Goal: Task Accomplishment & Management: Manage account settings

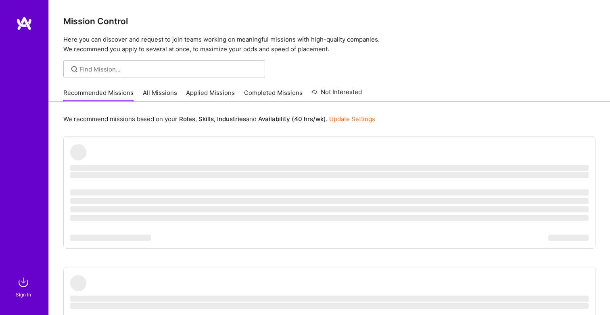
click at [382, 70] on div at bounding box center [329, 69] width 561 height 18
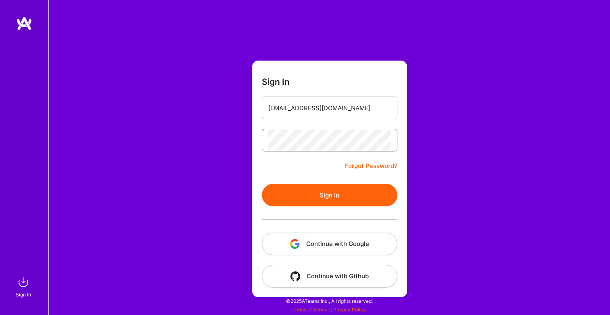
click at [262, 184] on button "Sign In" at bounding box center [330, 195] width 136 height 23
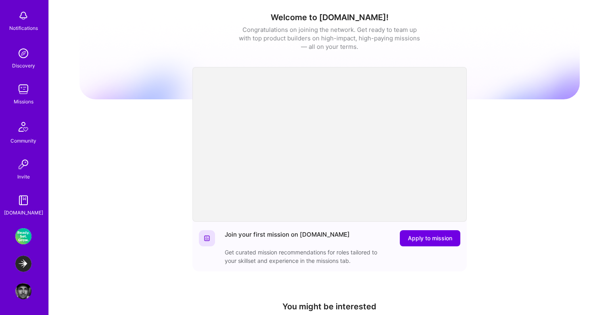
scroll to position [76, 0]
click at [22, 258] on img at bounding box center [23, 263] width 16 height 16
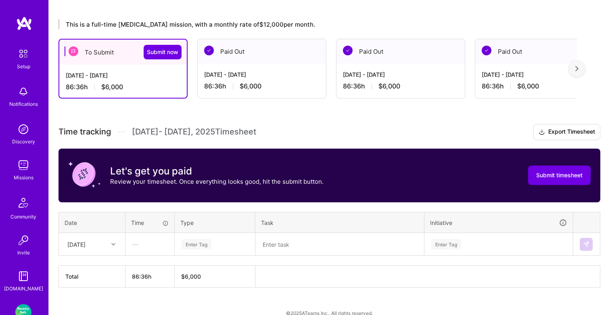
scroll to position [141, 0]
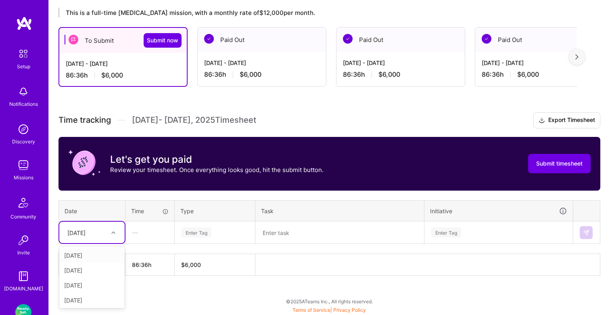
click at [107, 235] on div "[DATE]" at bounding box center [85, 231] width 45 height 13
click at [89, 254] on div "[DATE]" at bounding box center [91, 255] width 65 height 15
click at [246, 66] on div "Aug 16 - Aug 31, 2025" at bounding box center [261, 62] width 115 height 8
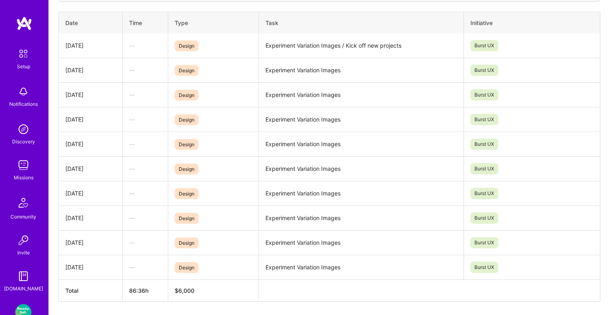
scroll to position [298, 0]
click at [350, 267] on td "Experiment Variation Images" at bounding box center [361, 266] width 204 height 25
drag, startPoint x: 347, startPoint y: 264, endPoint x: 262, endPoint y: 263, distance: 85.1
click at [262, 263] on td "Experiment Variation Images" at bounding box center [361, 266] width 204 height 25
copy td "Experiment Variation Images"
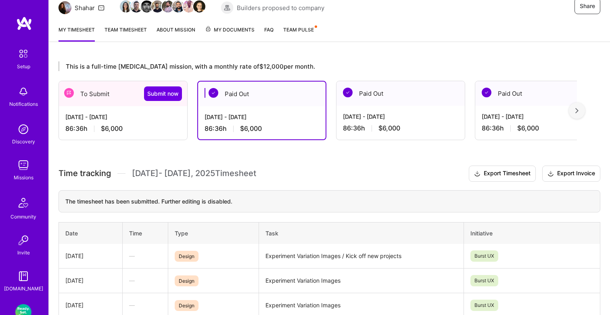
scroll to position [41, 0]
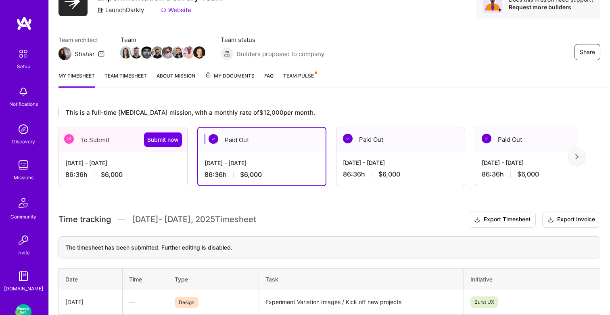
click at [124, 170] on div "86:36 h $6,000" at bounding box center [122, 174] width 115 height 8
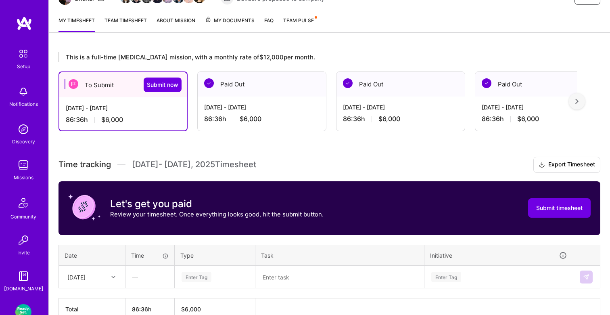
scroll to position [141, 0]
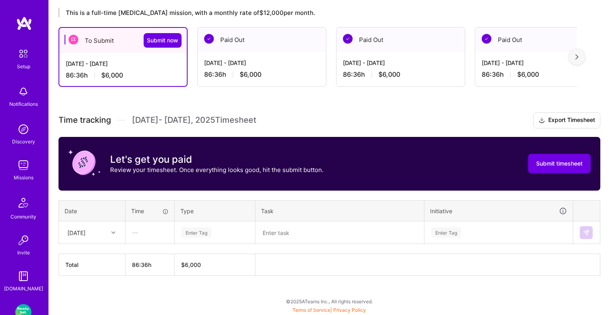
click at [196, 236] on div "Enter Tag" at bounding box center [197, 232] width 30 height 13
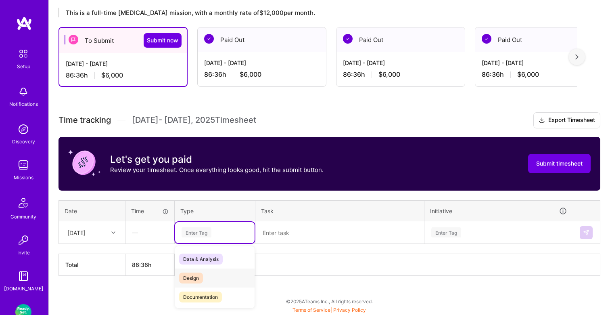
click at [192, 272] on span "Design" at bounding box center [191, 277] width 24 height 11
click at [289, 225] on textarea at bounding box center [339, 232] width 167 height 21
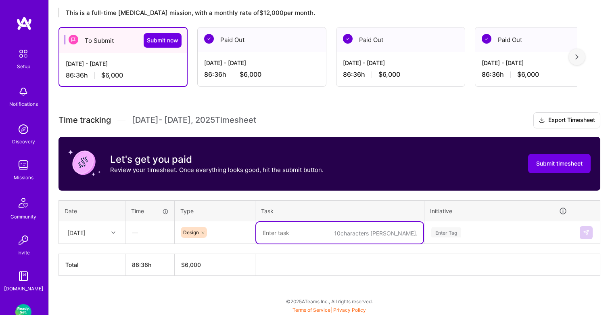
paste textarea "Experiment Variation Images"
type textarea "Experiment Variation Images"
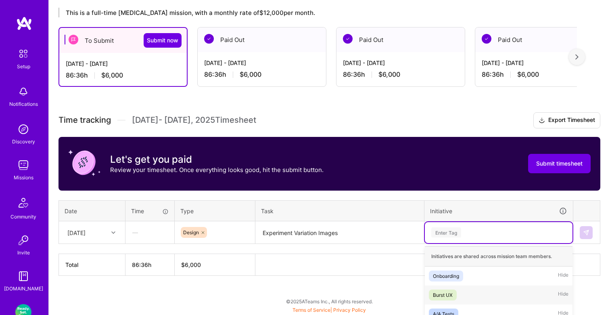
scroll to position [237, 0]
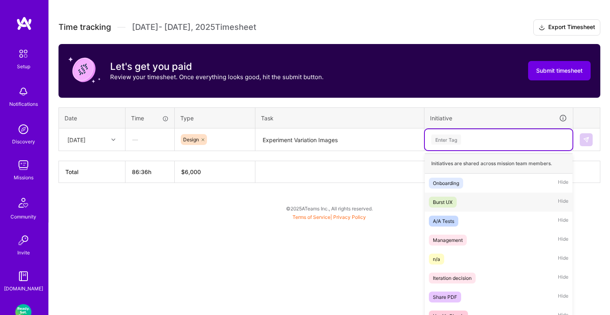
click at [452, 150] on div "option Burst UX focused, 2 of 23. 23 results available. Use Up and Down to choo…" at bounding box center [499, 139] width 148 height 21
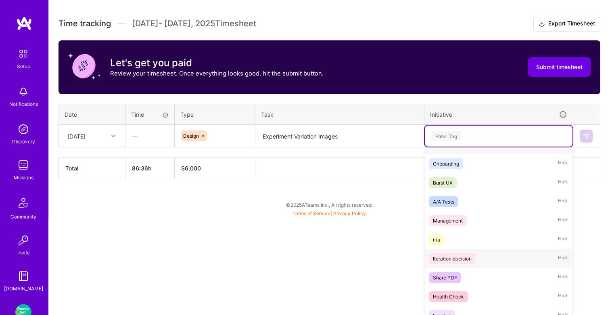
scroll to position [17, 0]
click at [461, 182] on div "Burst UX Hide" at bounding box center [499, 181] width 148 height 19
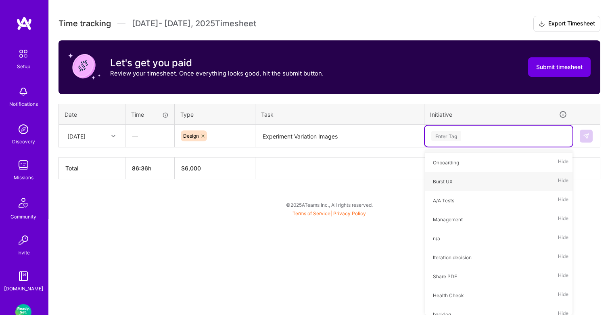
scroll to position [141, 0]
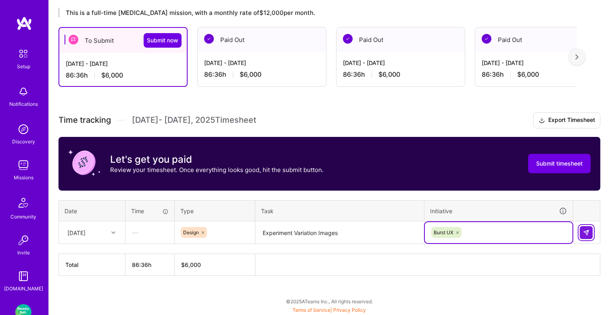
click at [586, 228] on button at bounding box center [586, 232] width 13 height 13
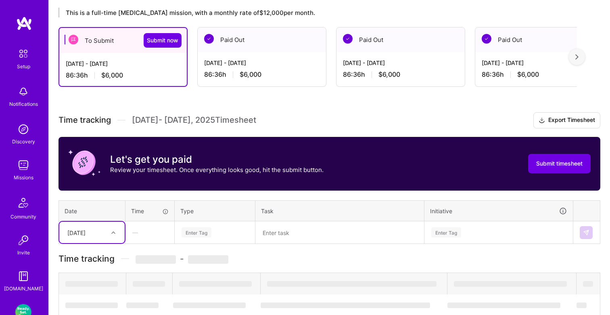
scroll to position [165, 0]
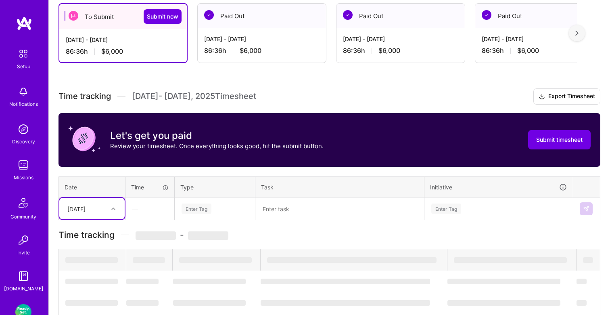
click at [108, 219] on div "Select is focused ,type to refine list, press Down to open the menu, Mon, Sep 15" at bounding box center [91, 208] width 65 height 21
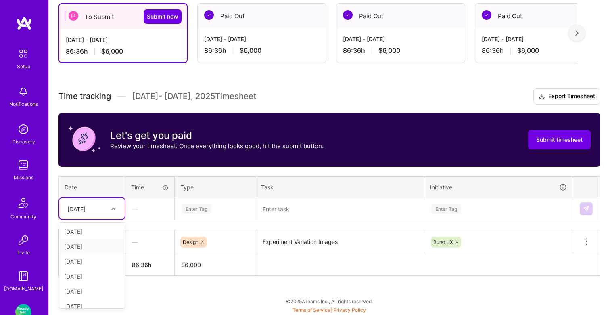
click at [94, 245] on div "Tue, Sep 2" at bounding box center [91, 246] width 65 height 15
click at [192, 212] on div "Enter Tag" at bounding box center [197, 208] width 30 height 13
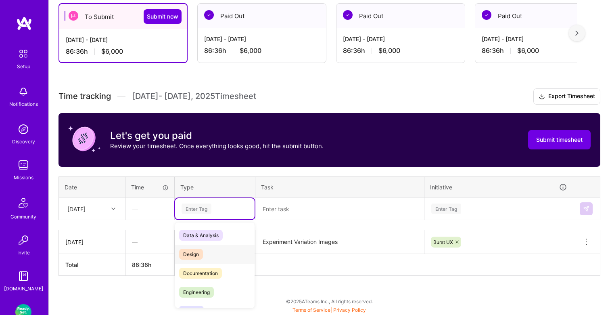
click at [195, 250] on span "Design" at bounding box center [191, 253] width 24 height 11
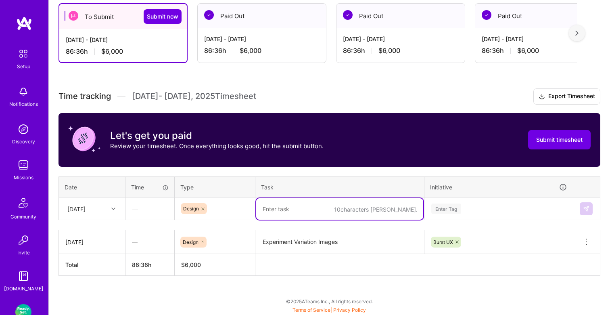
click at [274, 206] on textarea at bounding box center [339, 208] width 167 height 21
paste textarea "Experiment Variation Images"
type textarea "Experiment Variation Images"
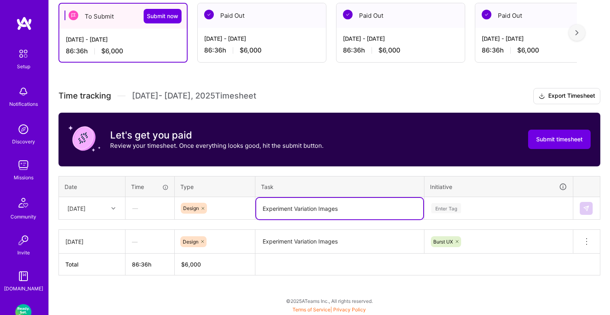
click at [442, 205] on div "Enter Tag" at bounding box center [499, 208] width 148 height 21
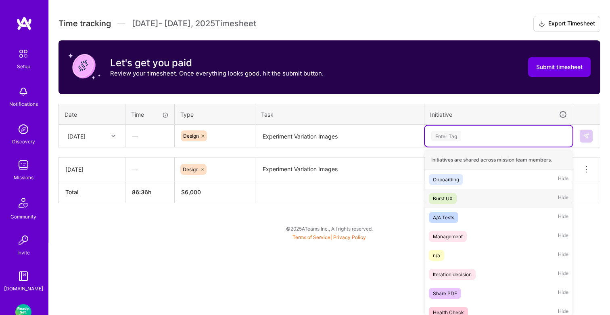
click at [447, 199] on div "Burst UX" at bounding box center [443, 198] width 20 height 8
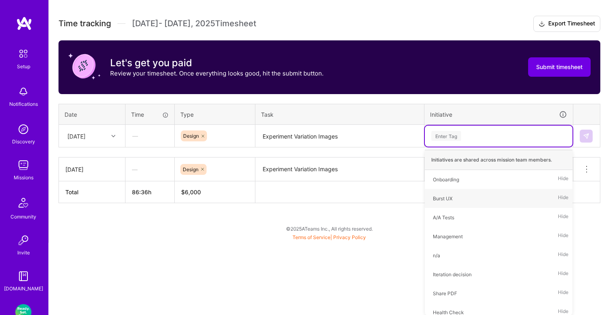
scroll to position [165, 0]
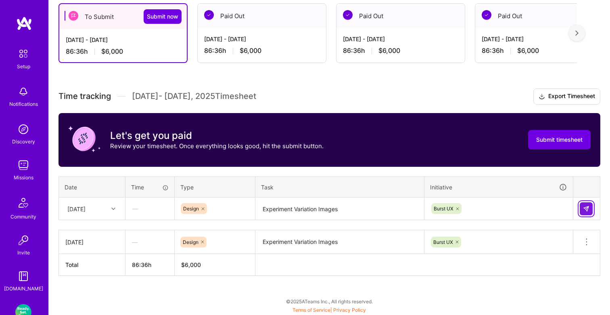
click at [585, 209] on img at bounding box center [586, 208] width 6 height 6
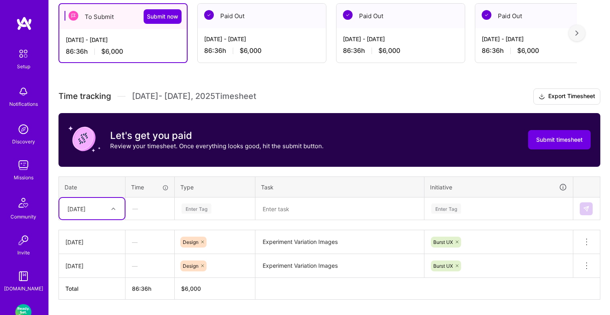
scroll to position [188, 0]
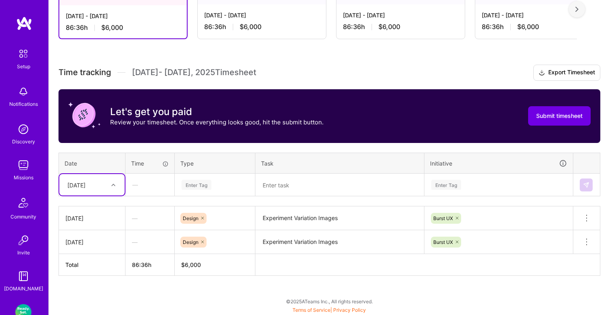
click at [119, 195] on div "option Tue, Sep 2, selected. Select is focused ,type to refine list, press Down…" at bounding box center [91, 184] width 65 height 21
click at [94, 205] on div "Mon, Sep 1" at bounding box center [91, 207] width 65 height 15
click at [152, 183] on div "—" at bounding box center [150, 184] width 48 height 21
click at [190, 184] on div "Enter Tag" at bounding box center [197, 184] width 30 height 13
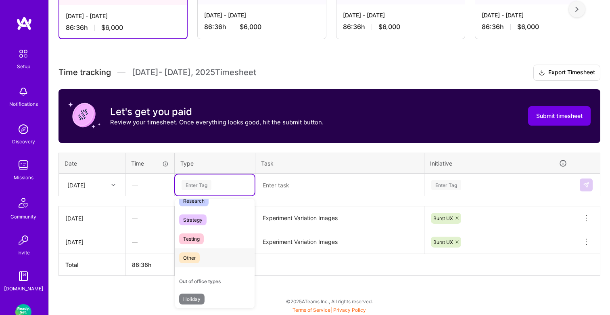
scroll to position [241, 0]
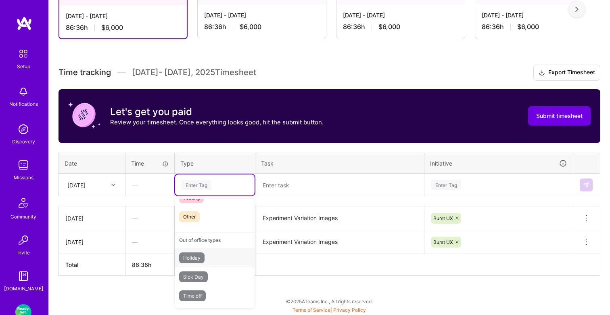
click at [202, 257] on span "Holiday" at bounding box center [191, 257] width 25 height 11
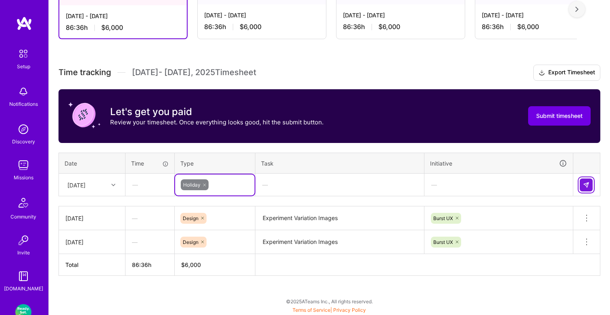
click at [586, 184] on img at bounding box center [586, 185] width 6 height 6
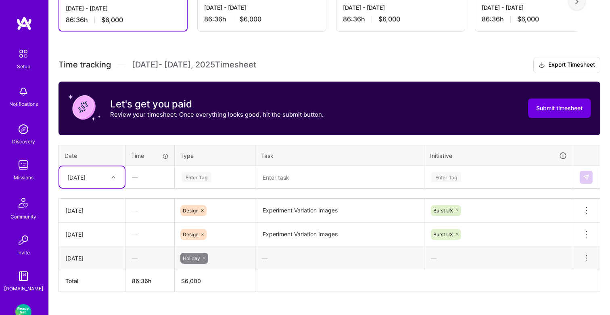
click at [114, 187] on td "option Mon, Sep 1, selected. Select is focused ,type to refine list, press Down…" at bounding box center [92, 177] width 67 height 23
click at [94, 210] on div "Wed, Sep 3" at bounding box center [91, 214] width 65 height 15
click at [197, 178] on div "Enter Tag" at bounding box center [197, 177] width 30 height 13
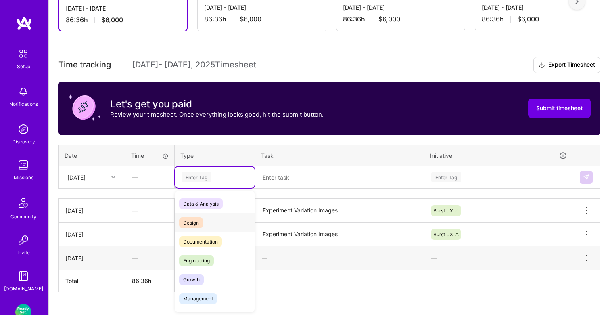
click at [194, 215] on div "Design" at bounding box center [214, 222] width 79 height 19
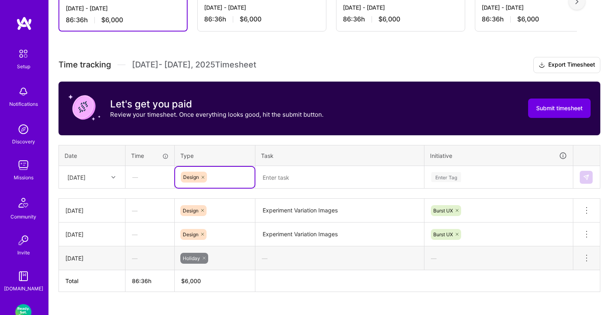
click at [280, 179] on textarea at bounding box center [339, 177] width 167 height 21
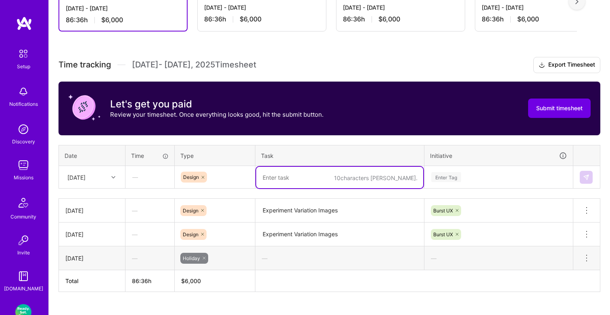
paste textarea "Experiment Variation Images"
type textarea "Experiment Variation Images"
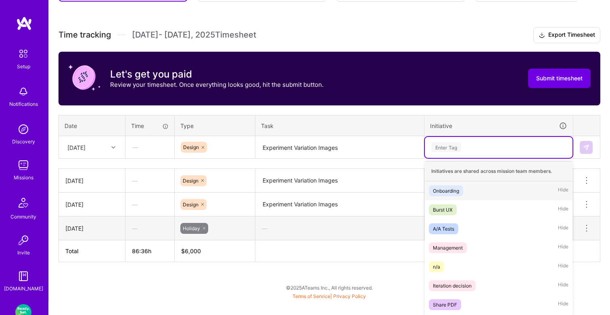
scroll to position [237, 0]
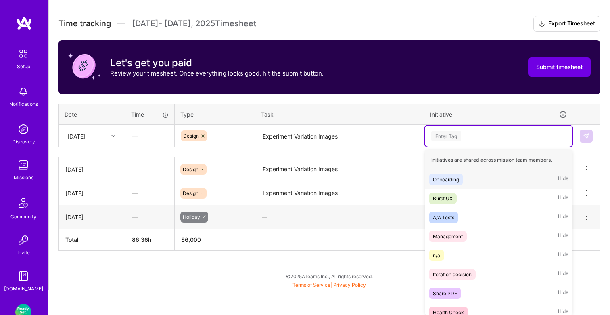
click at [456, 146] on div "option Onboarding focused, 1 of 23. 23 results available. Use Up and Down to ch…" at bounding box center [499, 135] width 148 height 21
click at [450, 196] on div "Burst UX" at bounding box center [443, 198] width 20 height 8
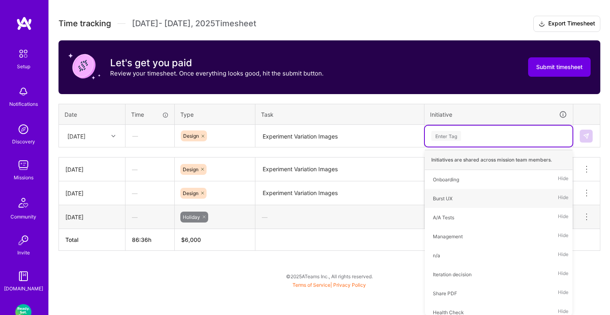
scroll to position [212, 0]
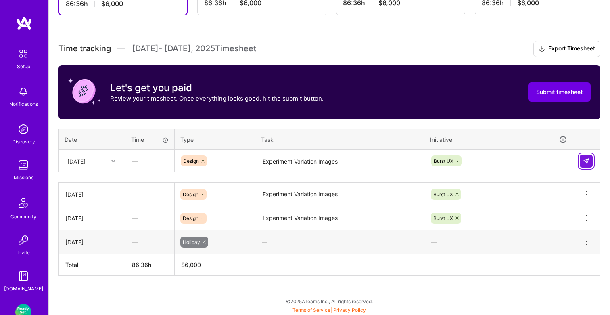
click at [587, 161] on img at bounding box center [586, 161] width 6 height 6
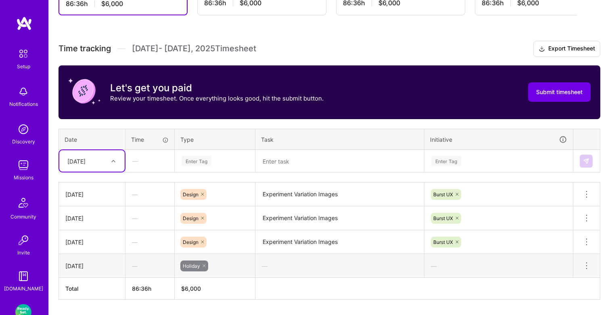
click at [115, 163] on div at bounding box center [114, 161] width 13 height 10
click at [88, 210] on div "Thu, Sep 4" at bounding box center [91, 213] width 65 height 15
click at [195, 165] on div "Enter Tag" at bounding box center [214, 160] width 79 height 21
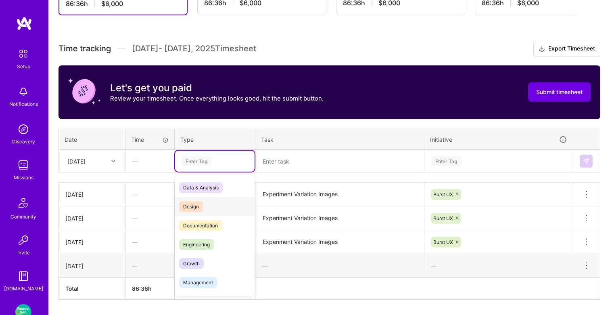
click at [194, 198] on div "Design" at bounding box center [214, 206] width 79 height 19
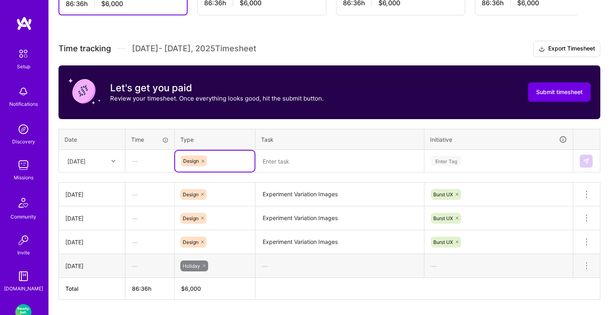
click at [272, 166] on textarea at bounding box center [339, 160] width 167 height 21
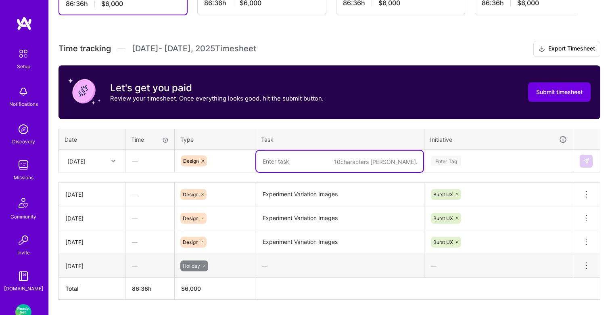
paste textarea "Experiment Variation Images"
type textarea "Experiment Variation Images"
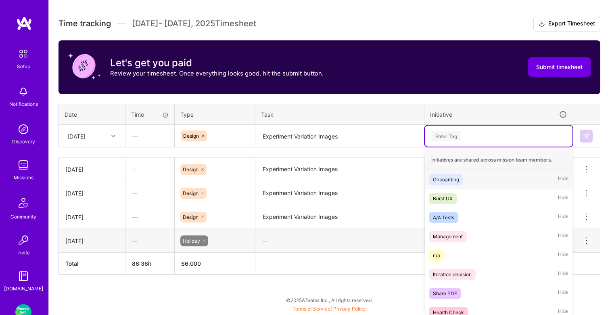
click at [455, 146] on div "option Burst UX, selected. option Onboarding focused, 1 of 23. 23 results avail…" at bounding box center [499, 135] width 148 height 21
click at [450, 197] on div "Burst UX" at bounding box center [443, 198] width 20 height 8
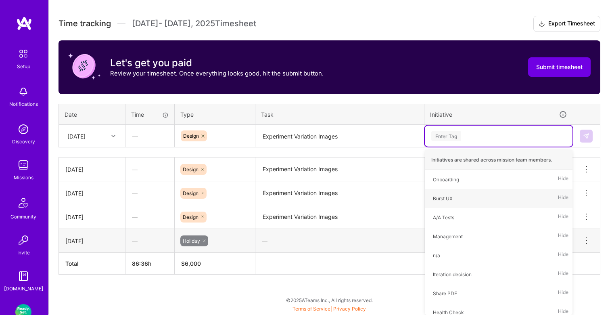
scroll to position [236, 0]
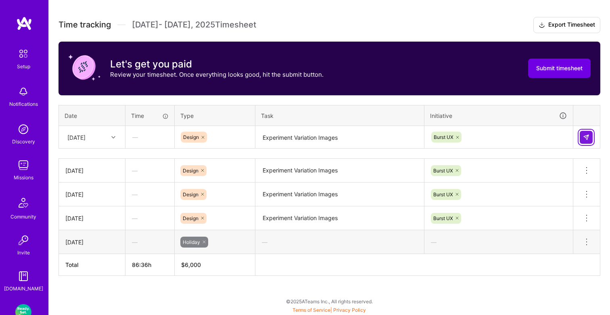
click at [585, 136] on img at bounding box center [586, 137] width 6 height 6
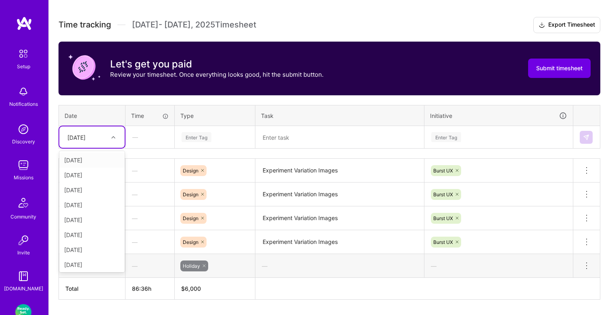
click at [107, 135] on div "Thu, Sep 4" at bounding box center [85, 136] width 45 height 13
click at [93, 202] on div "Fri, Sep 5" at bounding box center [91, 204] width 65 height 15
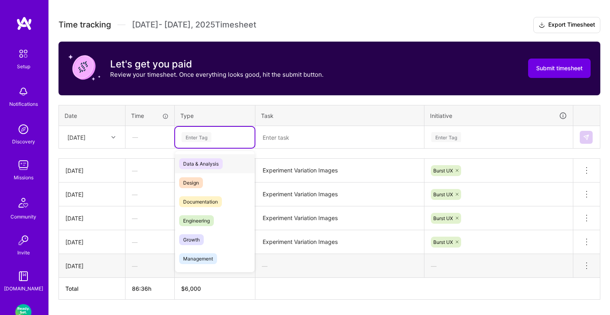
click at [192, 140] on div "Enter Tag" at bounding box center [197, 137] width 30 height 13
click at [192, 178] on span "Design" at bounding box center [191, 182] width 24 height 11
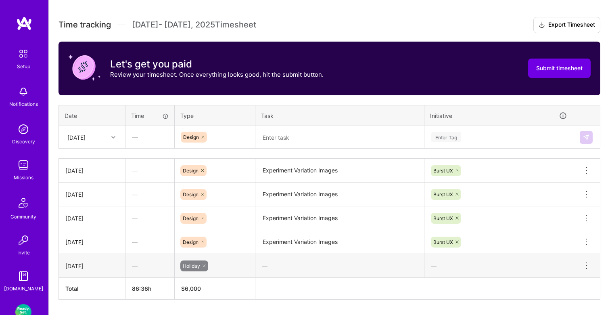
click at [283, 126] on td at bounding box center [339, 137] width 169 height 23
click at [283, 133] on textarea at bounding box center [339, 137] width 167 height 21
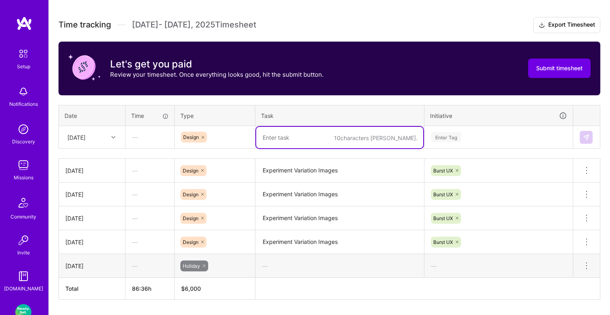
paste textarea "Experiment Variation Images"
type textarea "Experiment Variation Images"
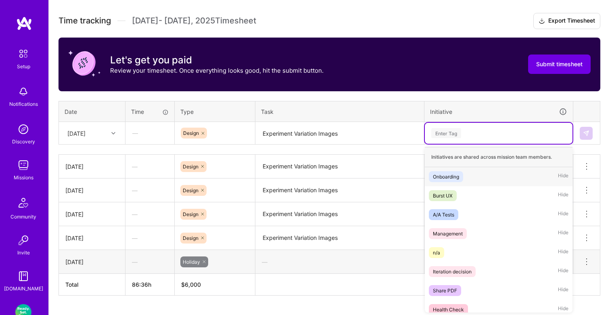
click at [452, 131] on div "Enter Tag" at bounding box center [446, 133] width 30 height 13
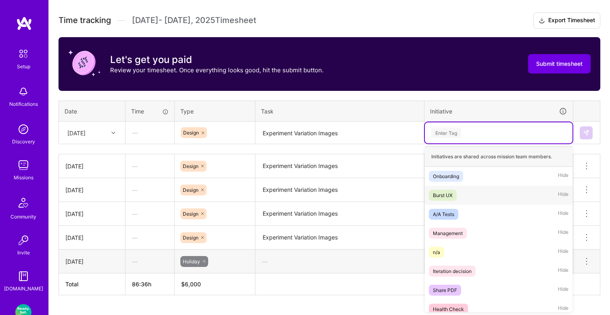
click at [448, 198] on div "Burst UX" at bounding box center [443, 195] width 20 height 8
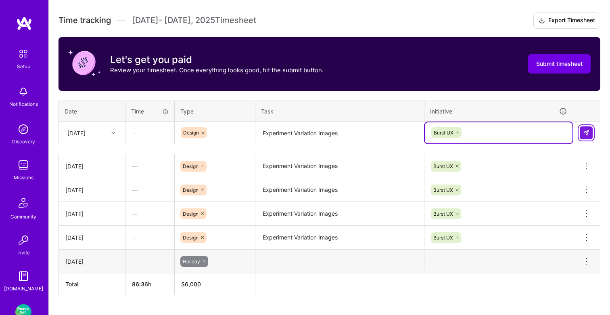
click at [583, 127] on button at bounding box center [586, 132] width 13 height 13
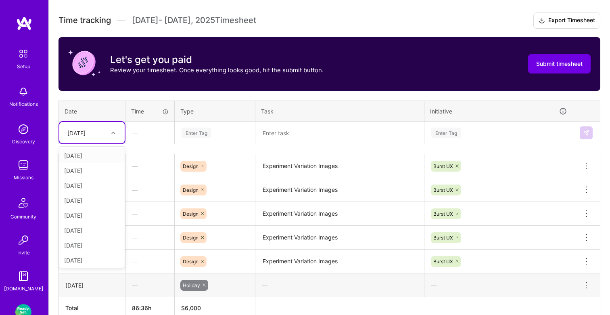
click at [111, 132] on div at bounding box center [114, 132] width 13 height 10
click at [90, 200] on div "Mon, Sep 8" at bounding box center [91, 200] width 65 height 15
click at [192, 133] on div "Enter Tag" at bounding box center [197, 132] width 30 height 13
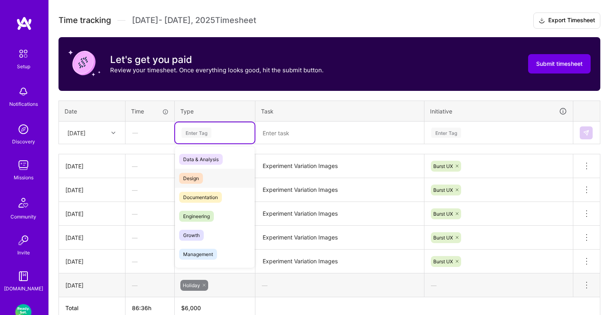
click at [194, 174] on span "Design" at bounding box center [191, 178] width 24 height 11
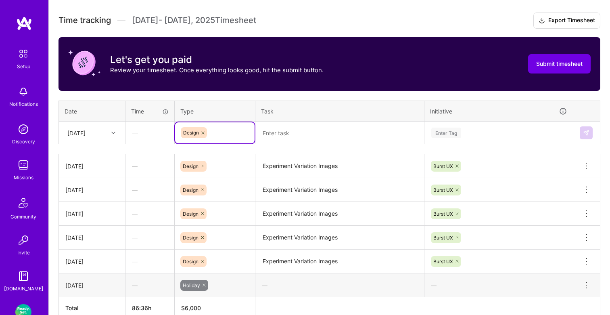
click at [276, 133] on textarea at bounding box center [339, 132] width 167 height 21
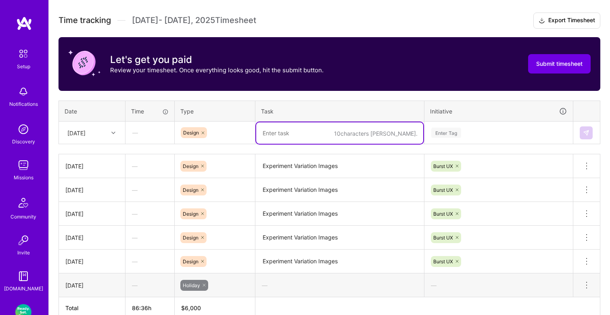
paste textarea "Experiment Variation Images"
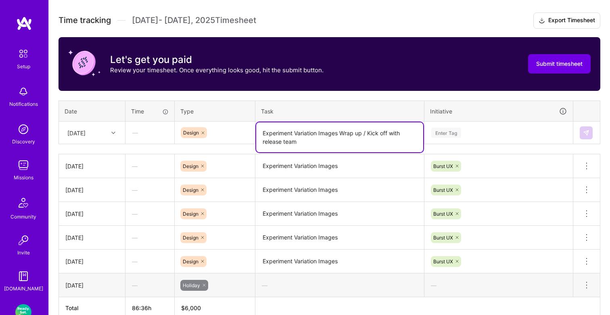
type textarea "Experiment Variation Images Wrap up / Kick off with release team"
click at [444, 126] on div "Enter Tag" at bounding box center [499, 132] width 148 height 21
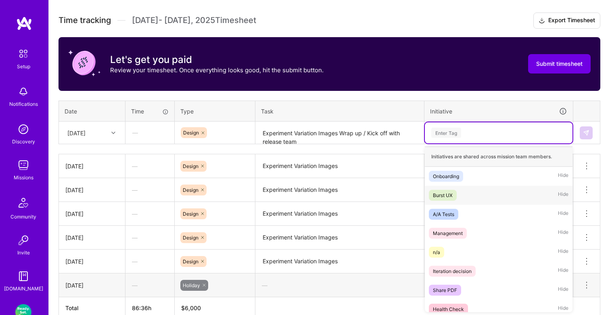
click at [451, 198] on div "Burst UX" at bounding box center [443, 195] width 20 height 8
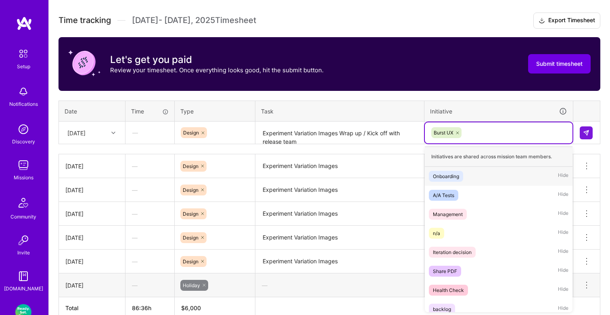
click at [480, 131] on div "Burst UX" at bounding box center [498, 132] width 136 height 13
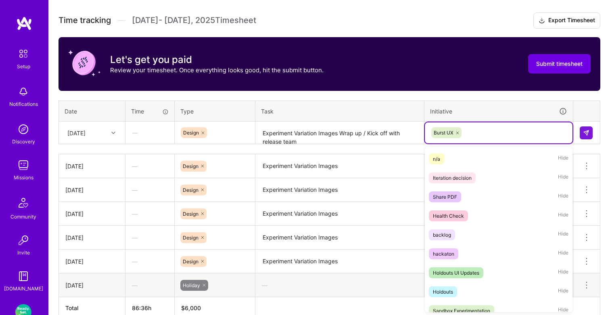
scroll to position [0, 0]
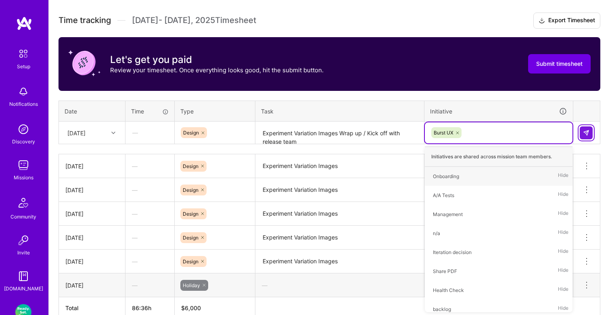
click at [588, 131] on img at bounding box center [586, 132] width 6 height 6
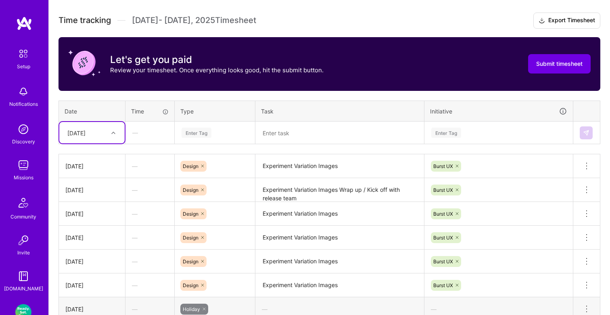
click at [111, 136] on div at bounding box center [114, 132] width 13 height 10
click at [93, 165] on div "Tue, Sep 2" at bounding box center [91, 170] width 65 height 15
click at [102, 139] on div "Tue, Sep 2" at bounding box center [91, 132] width 65 height 21
click at [85, 239] on div "Tue, Sep 9" at bounding box center [91, 241] width 65 height 15
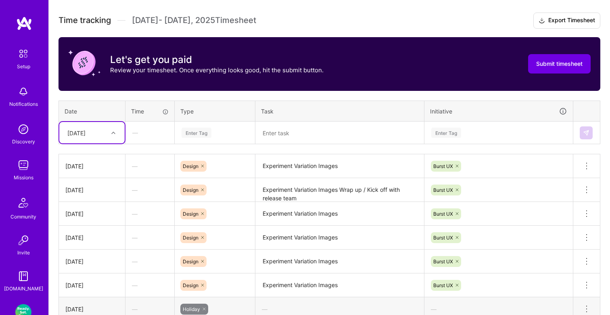
click at [194, 134] on div "Enter Tag" at bounding box center [197, 132] width 30 height 13
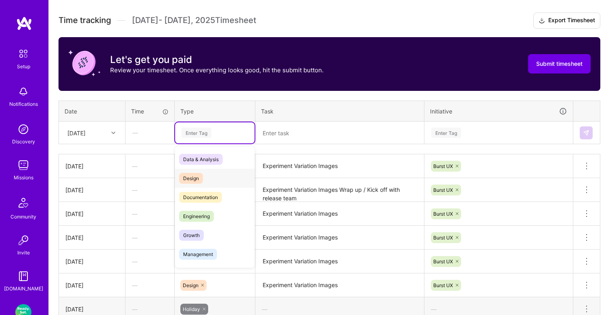
click at [195, 177] on span "Design" at bounding box center [191, 178] width 24 height 11
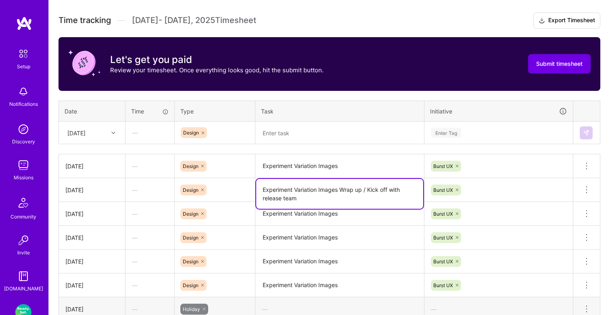
drag, startPoint x: 311, startPoint y: 196, endPoint x: 249, endPoint y: 185, distance: 62.6
click at [249, 185] on tr "Mon, Sep 8 — Design Experiment Variation Images Wrap up / Kick off with release…" at bounding box center [329, 190] width 541 height 24
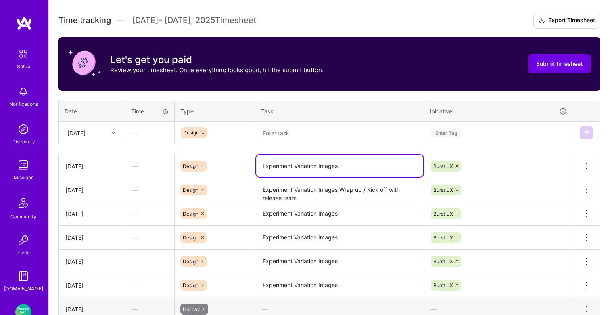
click at [344, 163] on textarea "Experiment Variation Images" at bounding box center [339, 166] width 167 height 22
paste textarea "Wrap up / Kick off with release team"
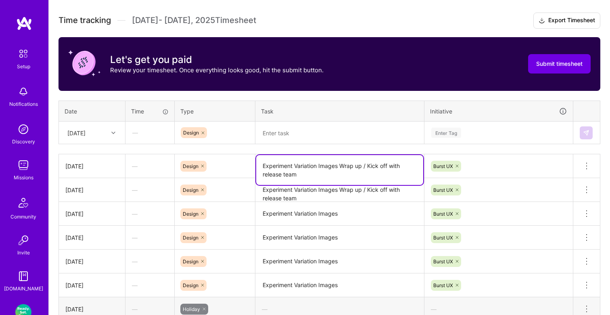
type textarea "Experiment Variation Images Wrap up / Kick off with release team"
click at [456, 149] on div "Time tracking Sep 1 - Sep 15 , 2025 Timesheet Export Timesheet Let's get you pa…" at bounding box center [329, 178] width 542 height 330
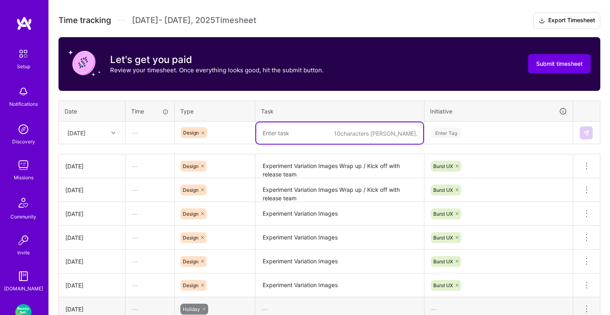
click at [343, 133] on textarea at bounding box center [339, 132] width 167 height 21
paste textarea "Experiment Variation Images Wrap up / Kick off with release team"
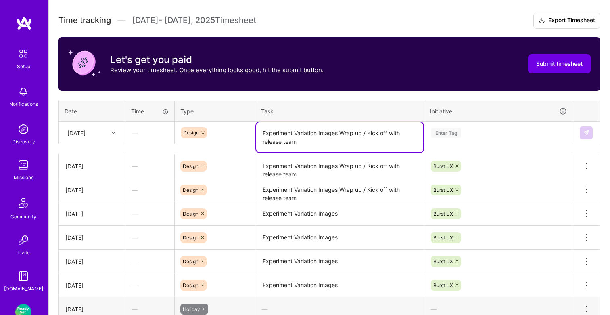
type textarea "Experiment Variation Images Wrap up / Kick off with release team"
click at [452, 134] on div "Enter Tag" at bounding box center [446, 132] width 30 height 13
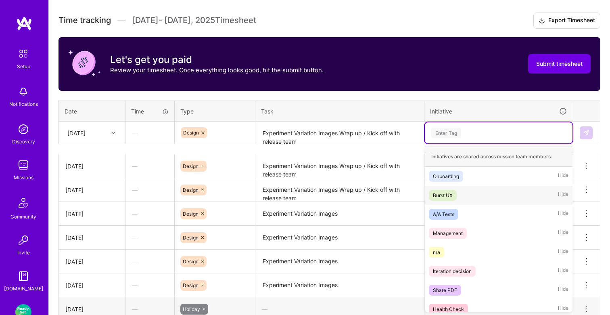
click at [442, 197] on div "Burst UX" at bounding box center [443, 195] width 20 height 8
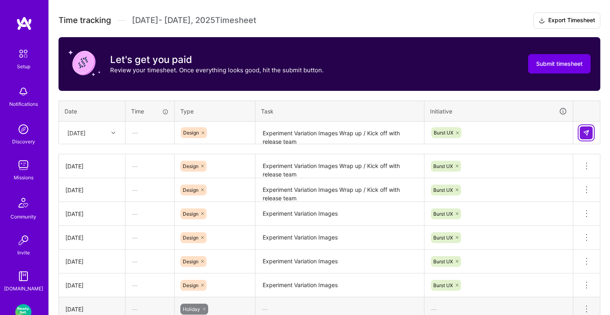
click at [585, 134] on img at bounding box center [586, 132] width 6 height 6
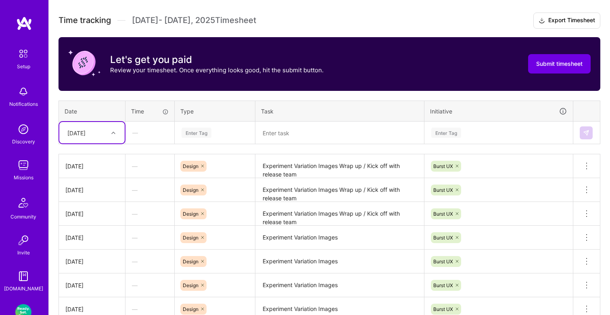
click at [113, 134] on icon at bounding box center [113, 133] width 4 height 4
click at [89, 184] on div "Wed, Sep 10" at bounding box center [91, 183] width 65 height 15
click at [198, 133] on div "Enter Tag" at bounding box center [197, 132] width 30 height 13
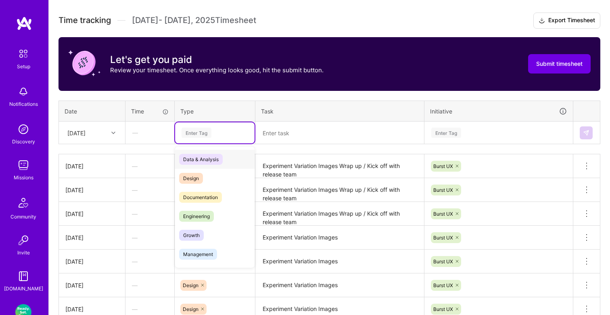
click at [192, 173] on span "Design" at bounding box center [191, 178] width 24 height 11
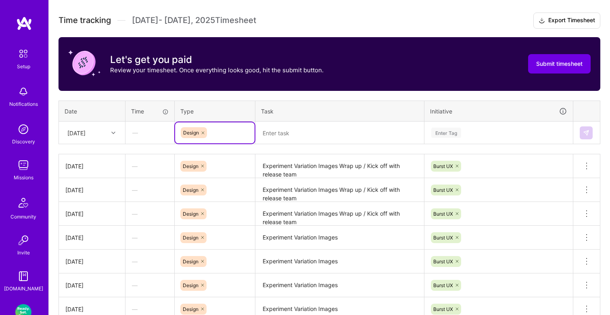
click at [284, 134] on textarea at bounding box center [339, 132] width 167 height 21
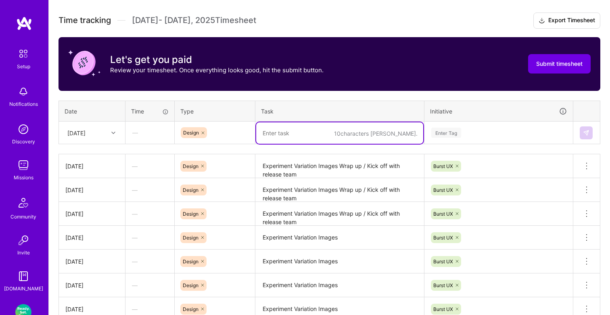
paste textarea "Experiment Variation Images Wrap up / Kick off with release team"
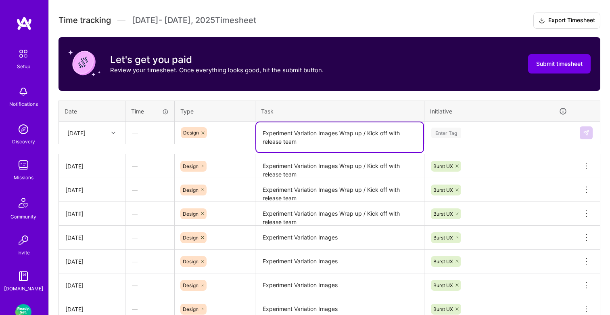
type textarea "Experiment Variation Images Wrap up / Kick off with release team"
click at [467, 134] on div "Enter Tag" at bounding box center [498, 132] width 136 height 10
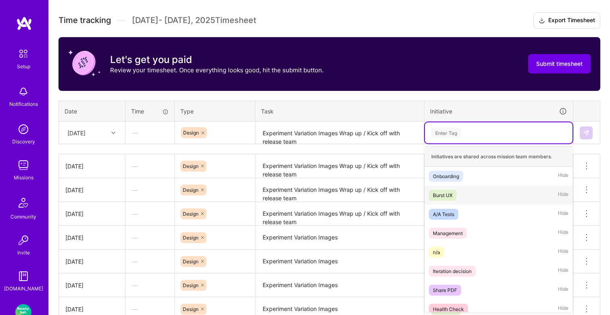
click at [452, 192] on div "Burst UX" at bounding box center [443, 195] width 20 height 8
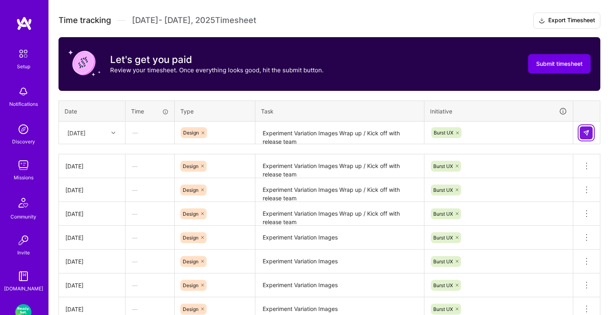
click at [584, 131] on img at bounding box center [586, 132] width 6 height 6
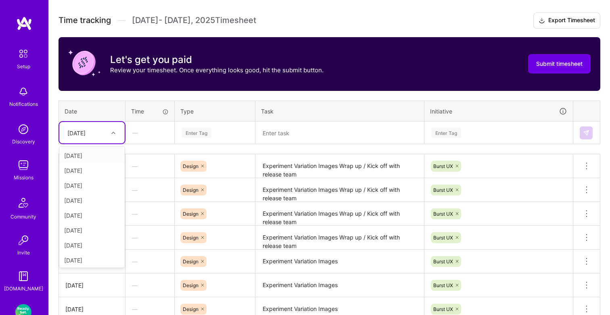
click at [106, 134] on div "Wed, Sep 10" at bounding box center [85, 132] width 45 height 13
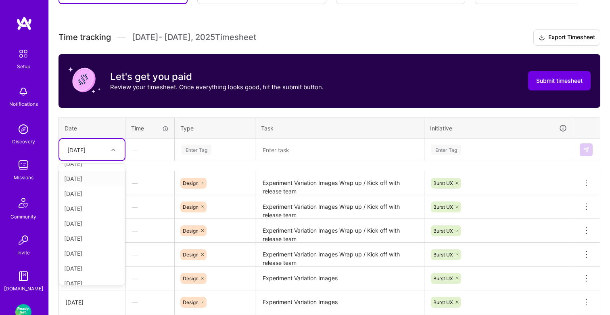
scroll to position [52, 0]
click at [82, 253] on div "Thu, Sep 11" at bounding box center [91, 254] width 65 height 15
click at [198, 144] on div "Enter Tag" at bounding box center [197, 149] width 30 height 13
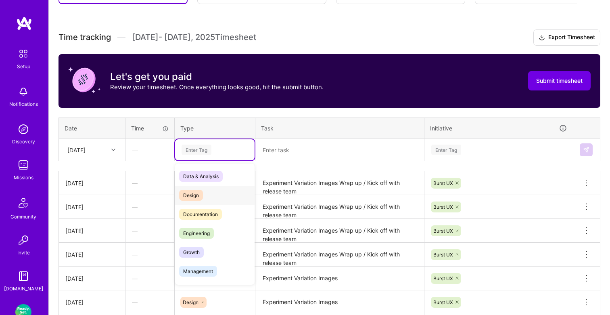
click at [192, 190] on span "Design" at bounding box center [191, 195] width 24 height 11
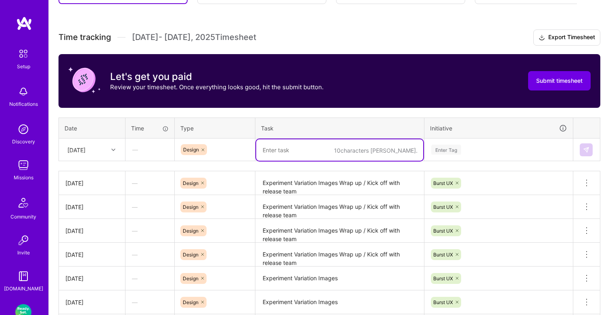
click at [275, 147] on textarea at bounding box center [339, 149] width 167 height 21
paste textarea "Experiment Variation Images Wrap up / Kick off with release team"
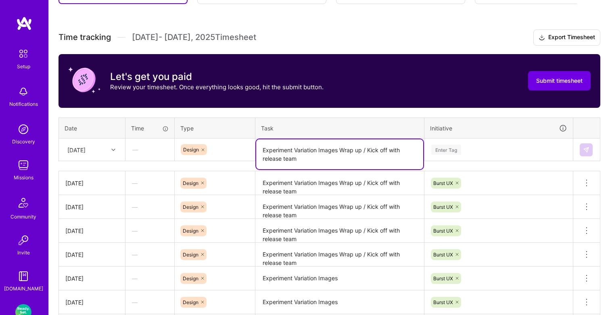
type textarea "Experiment Variation Images Wrap up / Kick off with release team"
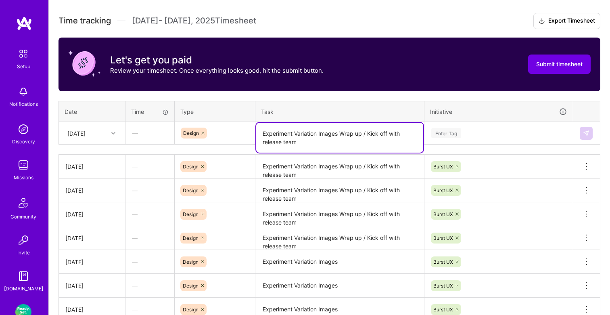
click at [430, 144] on div "Enter Tag" at bounding box center [499, 133] width 148 height 21
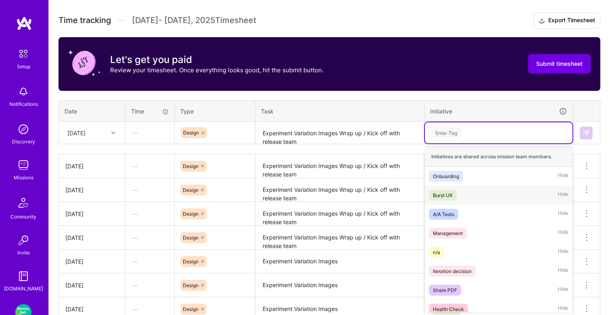
click at [448, 193] on div "Burst UX" at bounding box center [443, 195] width 20 height 8
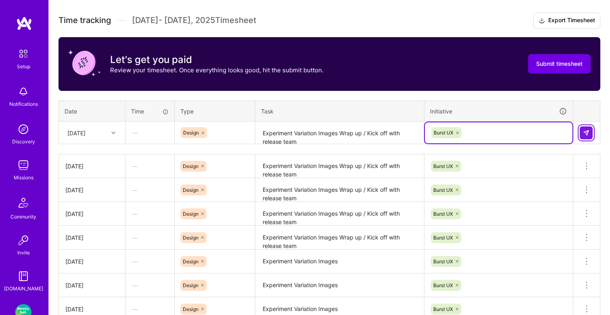
click at [588, 129] on img at bounding box center [586, 132] width 6 height 6
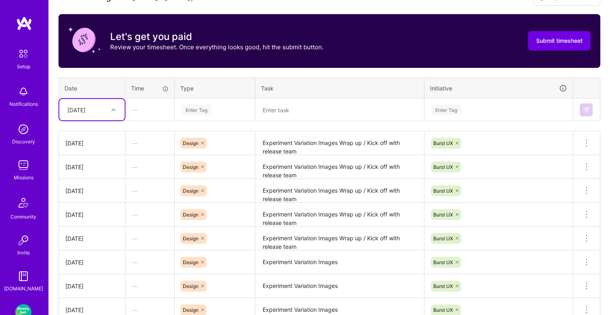
scroll to position [265, 0]
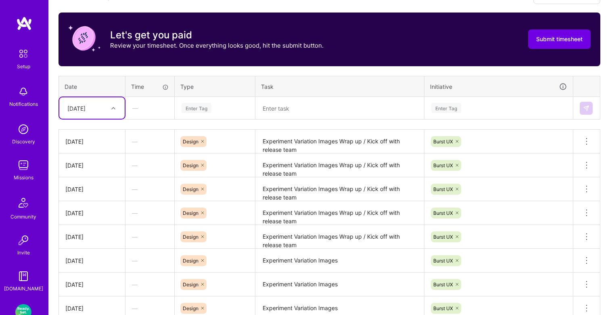
click at [111, 108] on icon at bounding box center [113, 108] width 4 height 4
click at [85, 210] on div "Fri, Sep 12" at bounding box center [91, 211] width 65 height 15
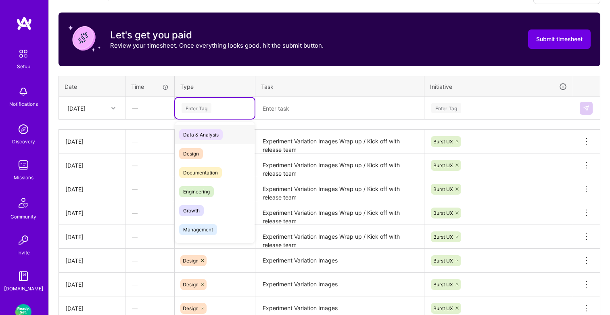
click at [199, 102] on div "Enter Tag" at bounding box center [197, 108] width 30 height 13
click at [195, 149] on span "Design" at bounding box center [191, 153] width 24 height 11
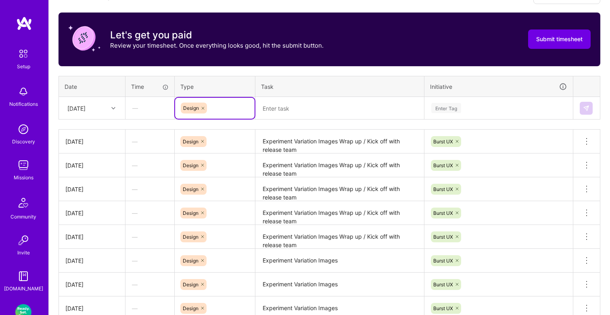
click at [279, 110] on textarea at bounding box center [339, 108] width 167 height 21
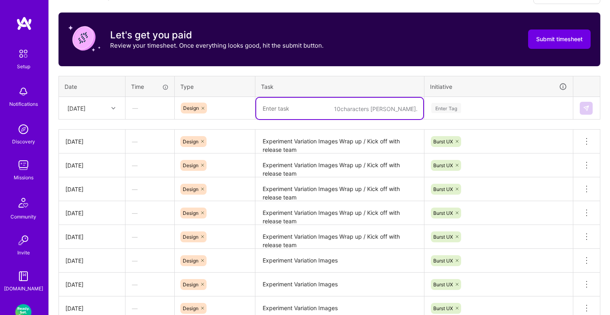
paste textarea "Experiment Variation Images Wrap up / Kick off with release team"
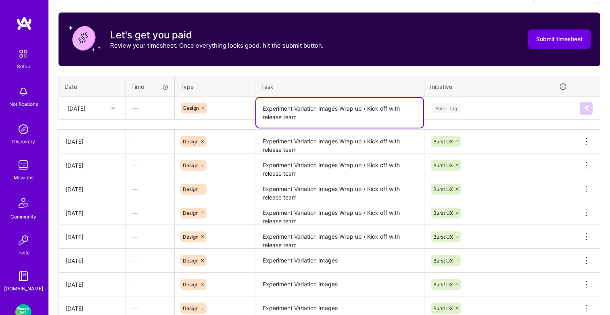
type textarea "Experiment Variation Images Wrap up / Kick off with release team"
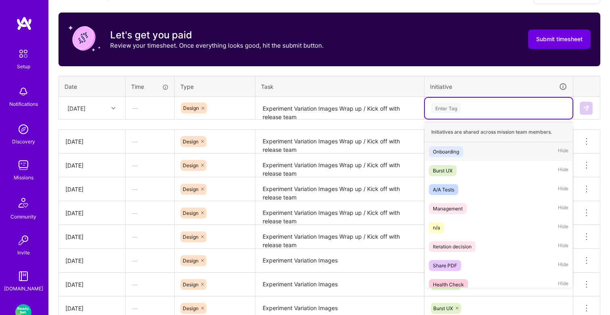
click at [465, 102] on div "Enter Tag" at bounding box center [499, 108] width 148 height 21
click at [445, 170] on div "Burst UX" at bounding box center [443, 170] width 20 height 8
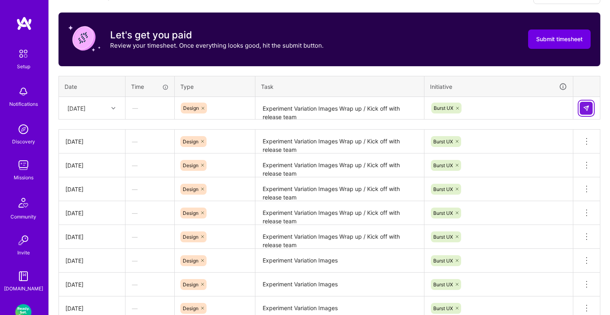
click at [582, 104] on button at bounding box center [586, 108] width 13 height 13
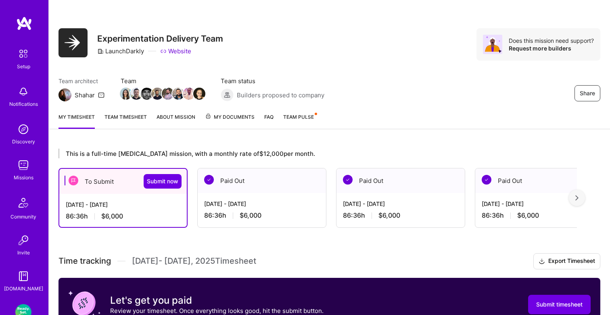
scroll to position [44, 0]
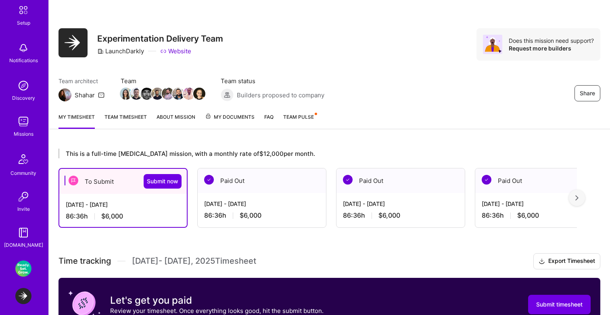
click at [22, 273] on img at bounding box center [23, 268] width 16 height 16
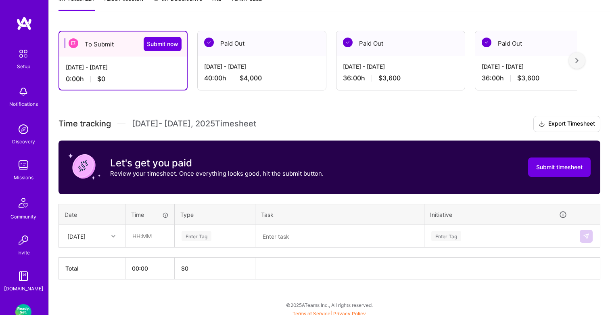
scroll to position [121, 0]
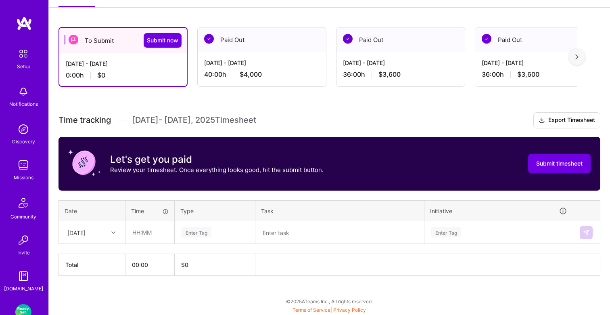
click at [80, 236] on div "Mon, Sep 15" at bounding box center [85, 231] width 45 height 13
click at [89, 255] on div "Mon, Sep 1" at bounding box center [91, 255] width 65 height 15
click at [210, 223] on div "Enter Tag" at bounding box center [214, 232] width 79 height 21
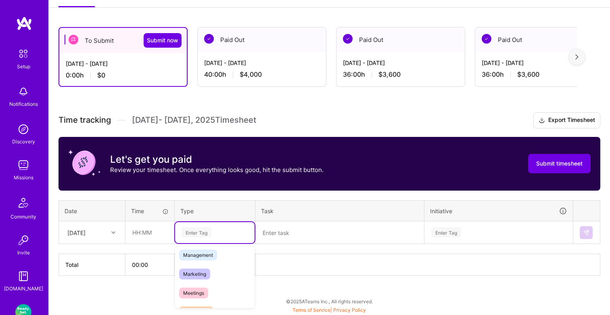
scroll to position [289, 0]
click at [205, 253] on div "Holiday" at bounding box center [214, 257] width 79 height 19
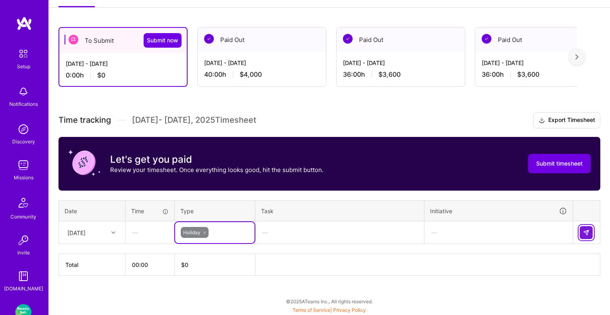
click at [588, 229] on img at bounding box center [586, 232] width 6 height 6
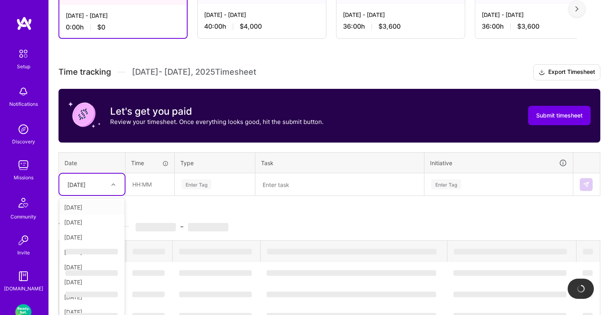
click at [104, 195] on div "option Mon, Sep 1, selected. option Tue, Sep 2 focused, 2 of 15. 14 results ava…" at bounding box center [91, 183] width 65 height 21
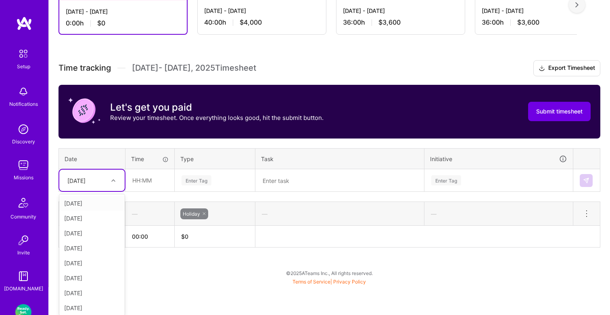
click at [93, 204] on div "Tue, Sep 2" at bounding box center [91, 203] width 65 height 15
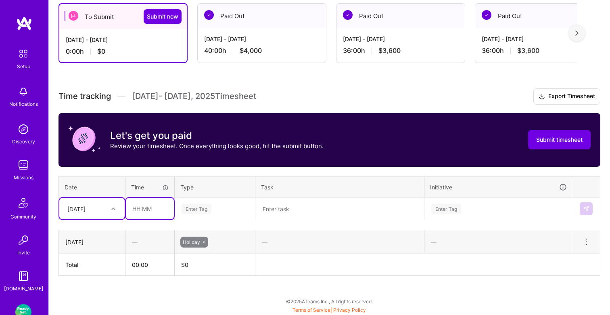
click at [143, 202] on input "text" at bounding box center [150, 208] width 48 height 21
type input "04:00"
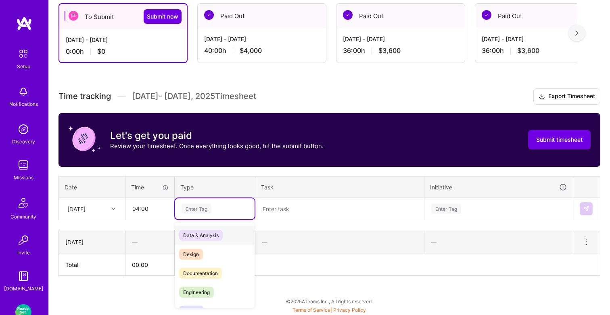
click at [196, 217] on div "Enter Tag" at bounding box center [214, 208] width 79 height 21
click at [201, 252] on span "Design" at bounding box center [191, 253] width 24 height 11
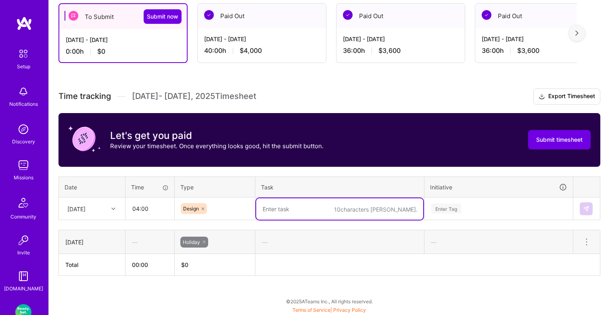
click at [272, 214] on textarea at bounding box center [339, 208] width 167 height 21
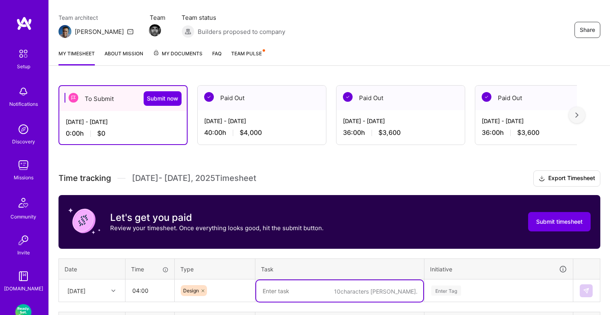
scroll to position [61, 0]
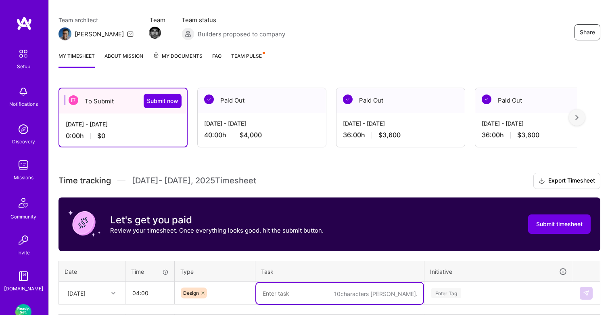
click at [265, 124] on div "Aug 16 - Aug 31, 2025" at bounding box center [261, 123] width 115 height 8
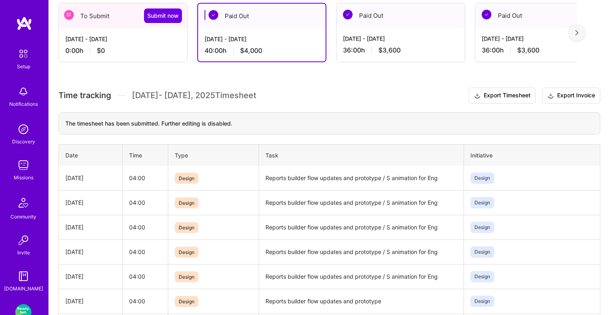
scroll to position [149, 0]
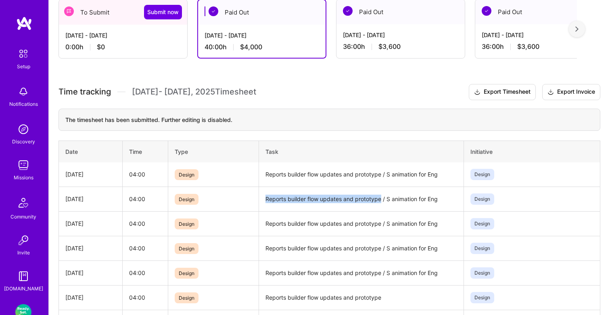
drag, startPoint x: 381, startPoint y: 200, endPoint x: 261, endPoint y: 198, distance: 120.2
click at [261, 198] on td "Reports builder flow updates and prototype / S animation for Eng" at bounding box center [361, 198] width 204 height 25
copy td "Reports builder flow updates and prototype"
click at [120, 26] on div "Sep 1 - Sep 15, 2025 0:00 h $0" at bounding box center [123, 41] width 128 height 33
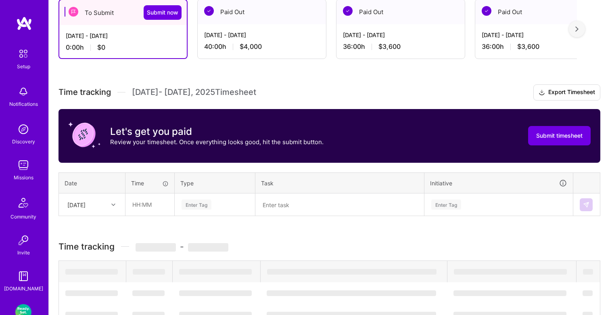
scroll to position [145, 0]
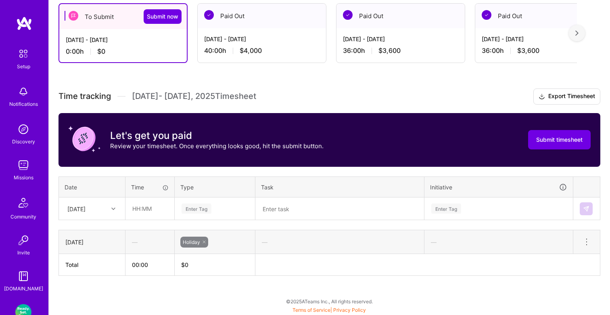
click at [242, 41] on div "Aug 16 - Aug 31, 2025" at bounding box center [261, 39] width 115 height 8
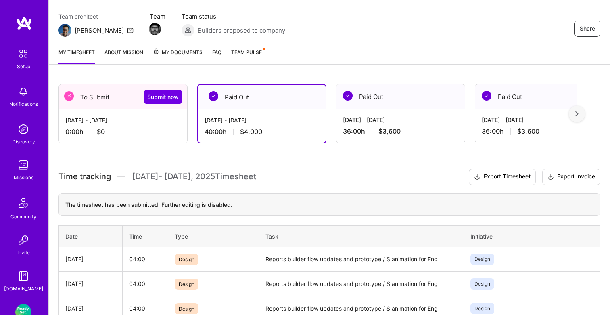
scroll to position [86, 0]
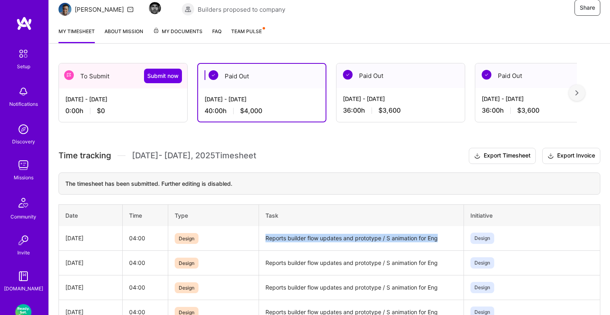
drag, startPoint x: 440, startPoint y: 239, endPoint x: 261, endPoint y: 237, distance: 179.9
click at [261, 237] on td "Reports builder flow updates and prototype / S animation for Eng" at bounding box center [361, 238] width 204 height 25
copy td "Reports builder flow updates and prototype / S animation for Eng"
click at [139, 100] on div "Sep 1 - Sep 15, 2025" at bounding box center [122, 99] width 115 height 8
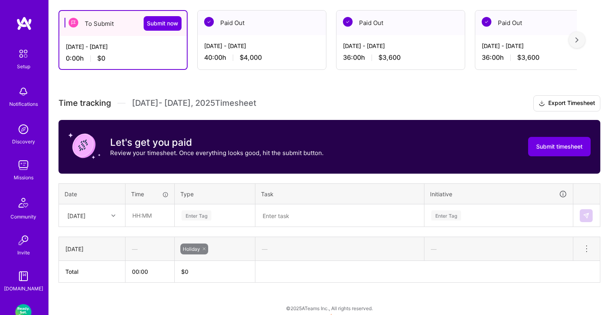
scroll to position [145, 0]
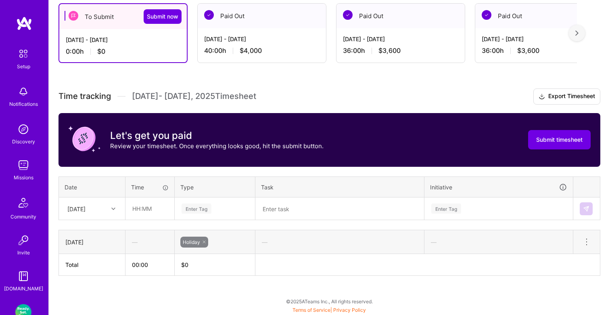
click at [108, 208] on div at bounding box center [114, 208] width 13 height 10
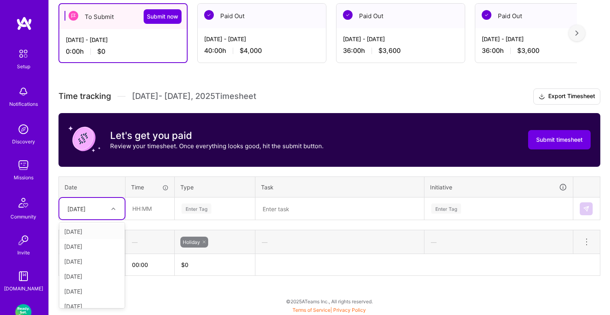
click at [100, 234] on div "Mon, Sep 1" at bounding box center [91, 231] width 65 height 15
click at [112, 215] on div "Mon, Sep 1" at bounding box center [91, 208] width 65 height 21
click at [99, 233] on div "Tue, Sep 2" at bounding box center [91, 231] width 65 height 15
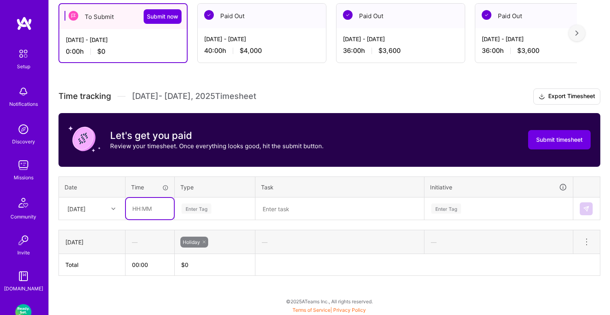
click at [142, 212] on input "text" at bounding box center [150, 208] width 48 height 21
type input "04:00"
click at [201, 209] on div "Enter Tag" at bounding box center [197, 208] width 30 height 13
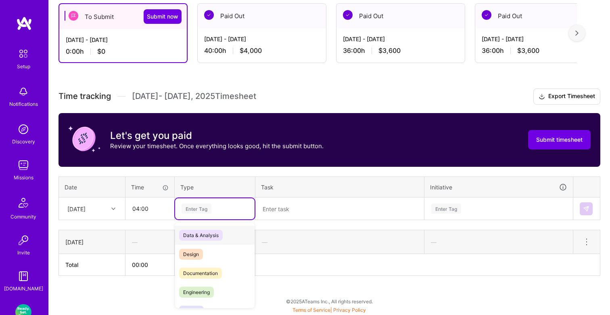
click at [195, 251] on span "Design" at bounding box center [191, 253] width 24 height 11
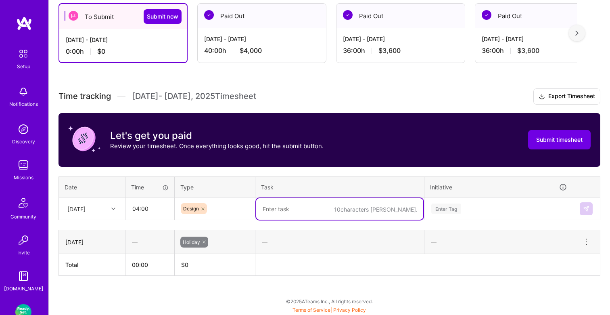
click at [282, 211] on textarea at bounding box center [339, 208] width 167 height 21
paste textarea "Reports builder flow updates and prototype / S animation for Eng"
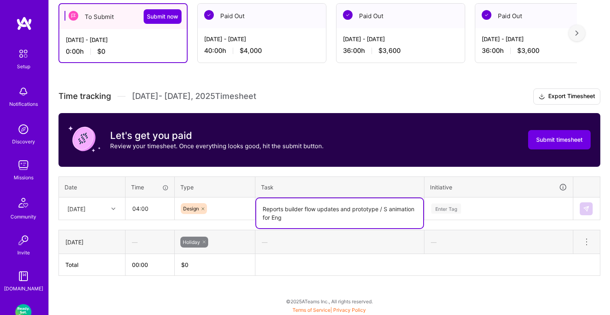
type textarea "Reports builder flow updates and prototype / S animation for Eng"
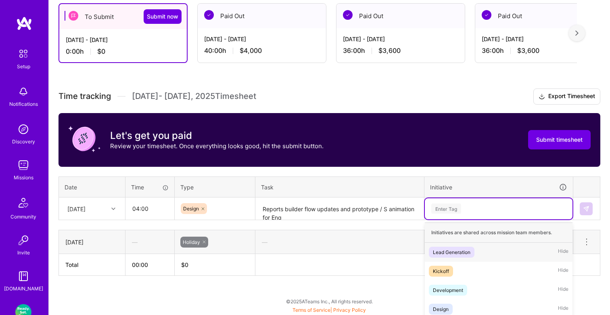
scroll to position [148, 0]
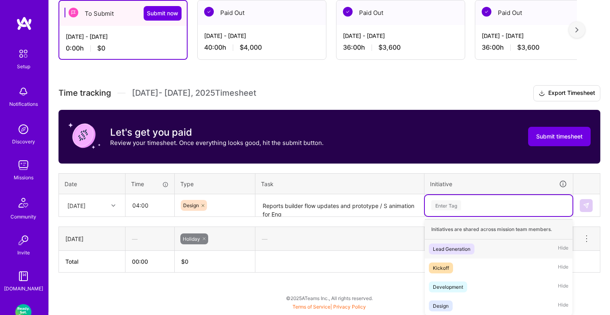
click at [456, 214] on div "Enter Tag" at bounding box center [499, 205] width 148 height 21
click at [447, 303] on div "Design" at bounding box center [441, 305] width 16 height 8
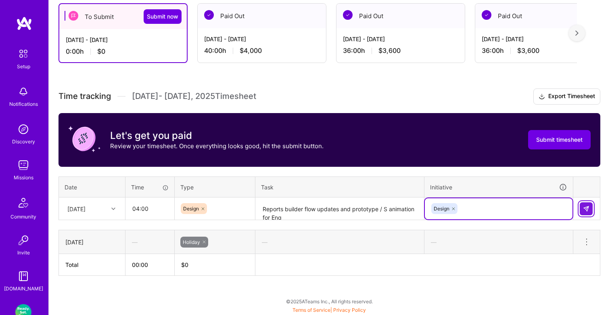
click at [584, 208] on img at bounding box center [586, 208] width 6 height 6
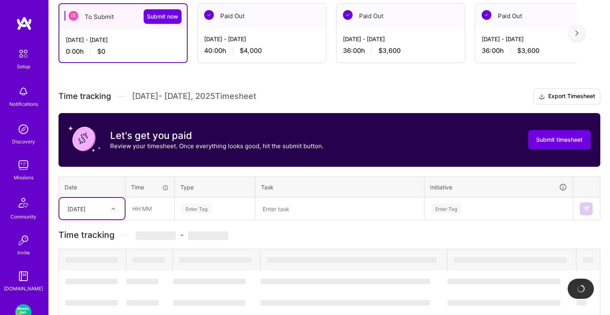
scroll to position [173, 0]
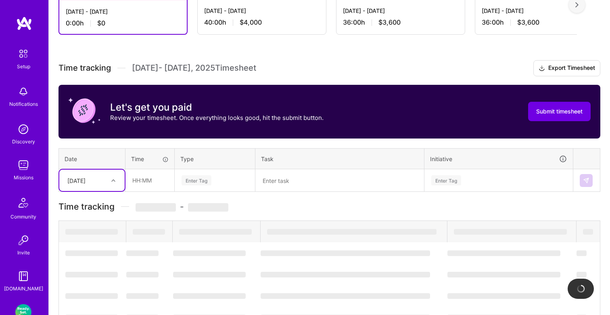
click at [106, 191] on div "option Tue, Sep 2, selected. Select is focused ,type to refine list, press Down…" at bounding box center [91, 179] width 65 height 21
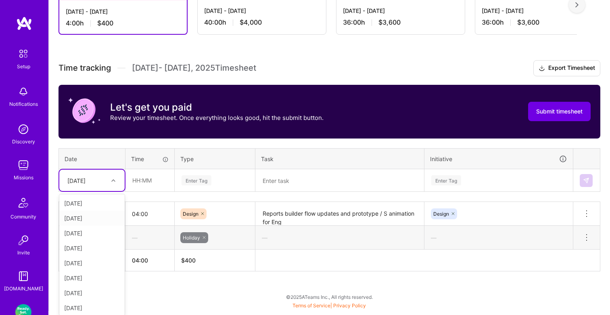
click at [97, 218] on div "Wed, Sep 3" at bounding box center [91, 218] width 65 height 15
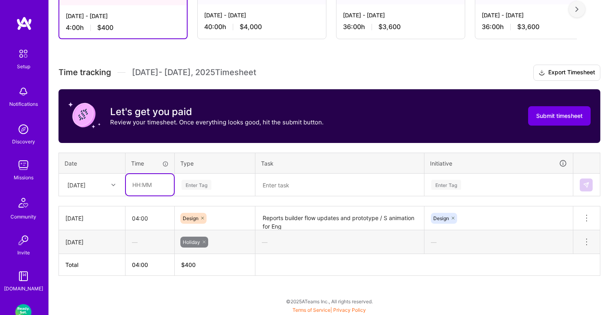
click at [153, 189] on input "text" at bounding box center [150, 184] width 48 height 21
type input "04:00"
click at [199, 188] on div "Enter Tag" at bounding box center [197, 184] width 30 height 13
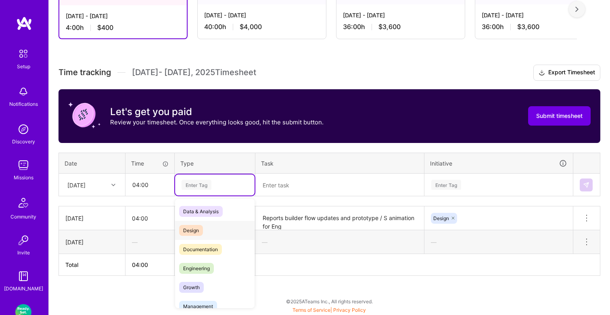
click at [197, 227] on span "Design" at bounding box center [191, 230] width 24 height 11
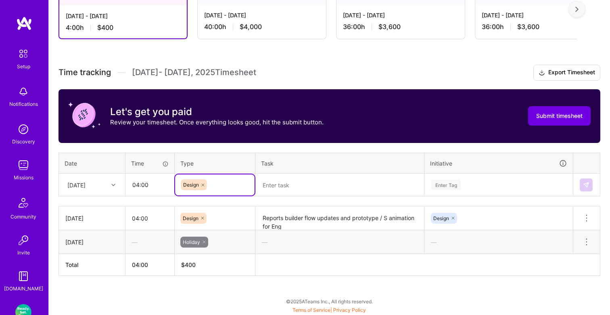
click at [286, 190] on textarea at bounding box center [339, 184] width 167 height 21
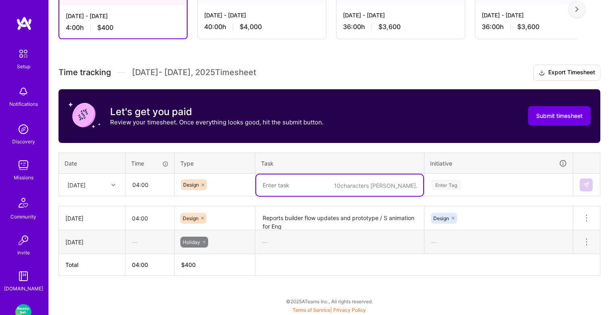
paste textarea "Reports builder flow updates and prototype / S animation for Eng"
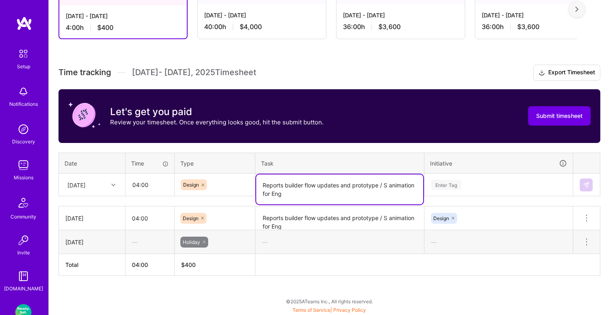
type textarea "Reports builder flow updates and prototype / S animation for Eng"
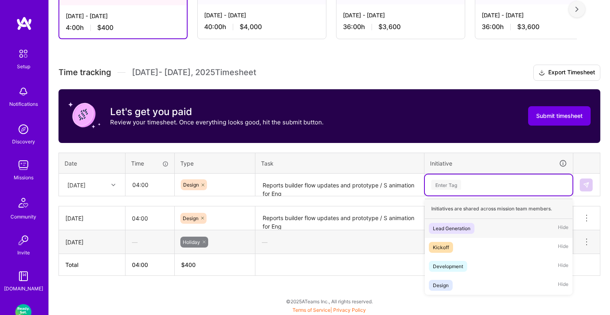
click at [444, 182] on div "Enter Tag" at bounding box center [446, 184] width 30 height 13
click at [446, 281] on div "Design" at bounding box center [441, 285] width 16 height 8
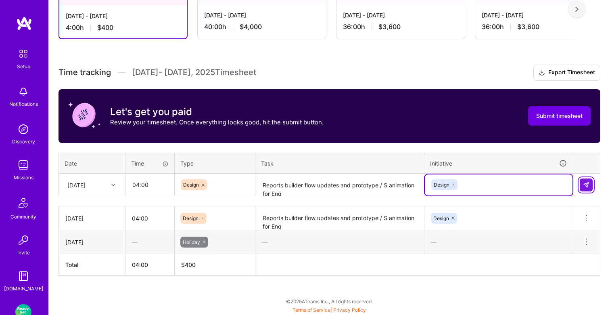
click at [583, 184] on img at bounding box center [586, 185] width 6 height 6
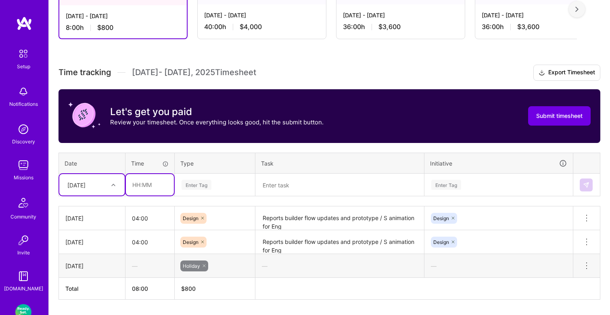
click at [152, 184] on input "text" at bounding box center [150, 184] width 48 height 21
type input "04:00"
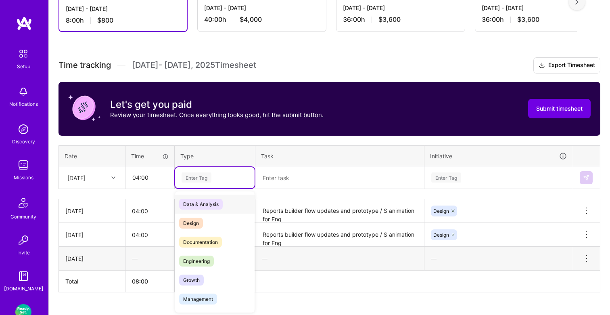
scroll to position [177, 0]
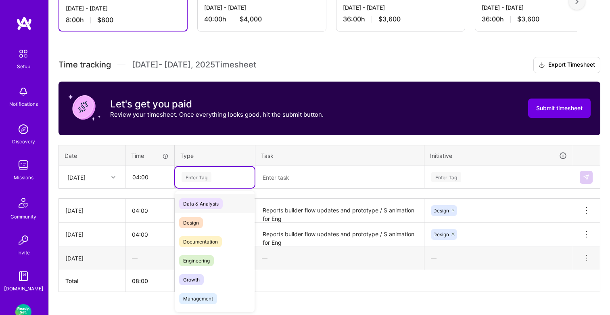
click at [199, 185] on div "Enter Tag" at bounding box center [214, 177] width 79 height 21
click at [200, 223] on span "Design" at bounding box center [191, 222] width 24 height 11
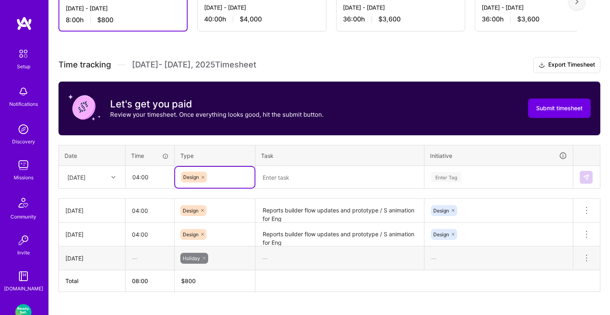
click at [273, 183] on textarea at bounding box center [339, 177] width 167 height 21
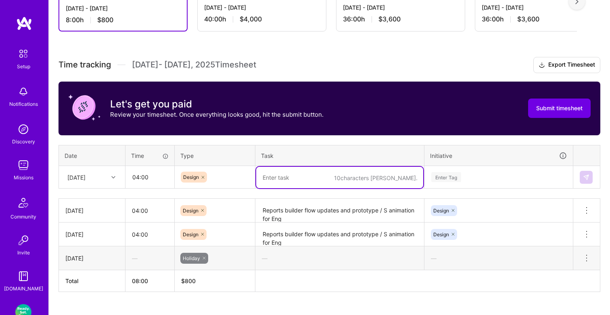
paste textarea "Reports builder flow updates and prototype / S animation for Eng"
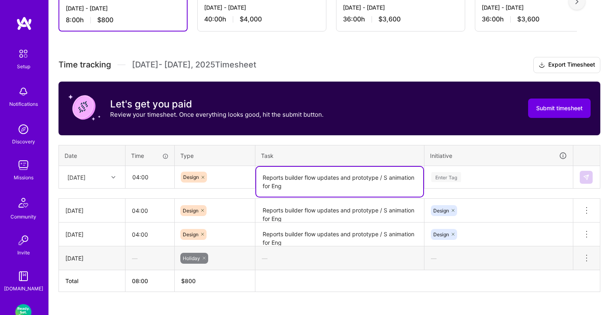
type textarea "Reports builder flow updates and prototype / S animation for Eng"
click at [442, 174] on div "Enter Tag" at bounding box center [446, 177] width 30 height 13
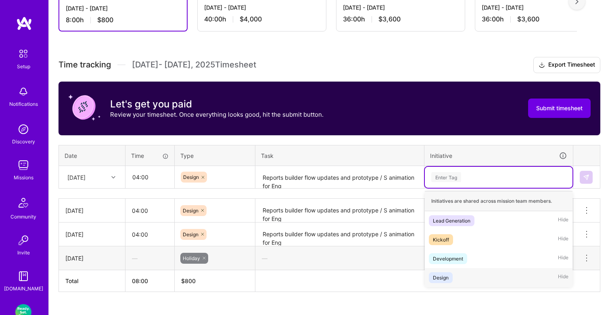
click at [440, 273] on div "Design" at bounding box center [441, 277] width 16 height 8
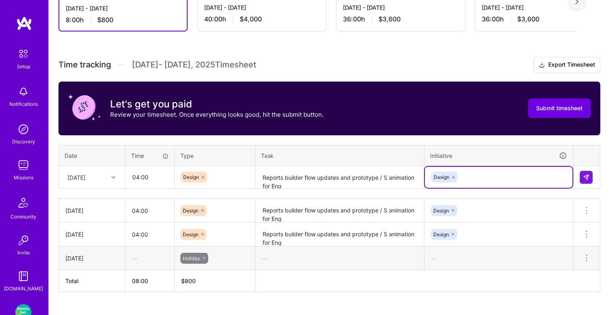
click at [113, 177] on icon at bounding box center [113, 177] width 4 height 4
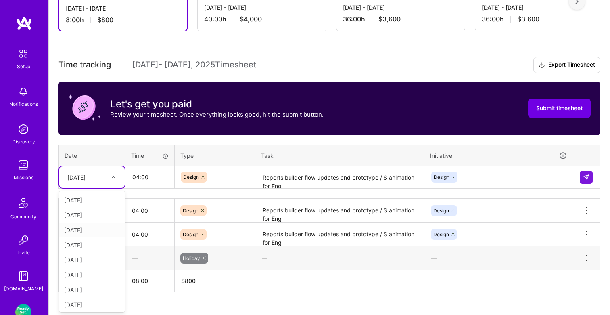
click at [88, 231] on div "Thu, Sep 4" at bounding box center [91, 229] width 65 height 15
click at [586, 174] on img at bounding box center [586, 177] width 6 height 6
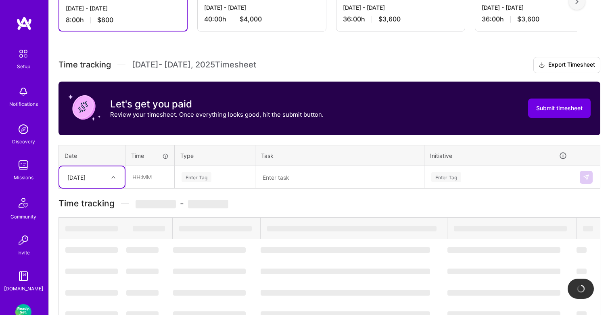
click at [103, 177] on div "Thu, Sep 4" at bounding box center [85, 176] width 45 height 13
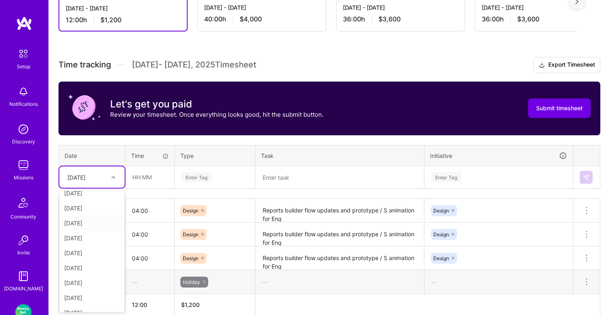
scroll to position [23, 0]
click at [84, 221] on div "Fri, Sep 5" at bounding box center [91, 221] width 65 height 15
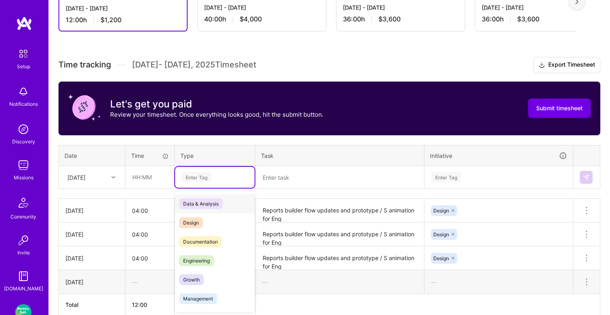
click at [207, 174] on div "Enter Tag" at bounding box center [197, 177] width 30 height 13
click at [198, 217] on span "Design" at bounding box center [191, 222] width 24 height 11
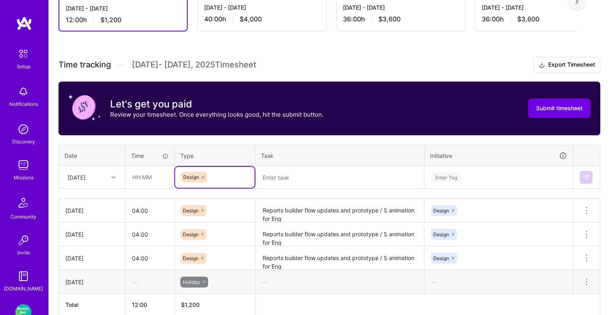
click at [297, 180] on textarea at bounding box center [339, 177] width 167 height 21
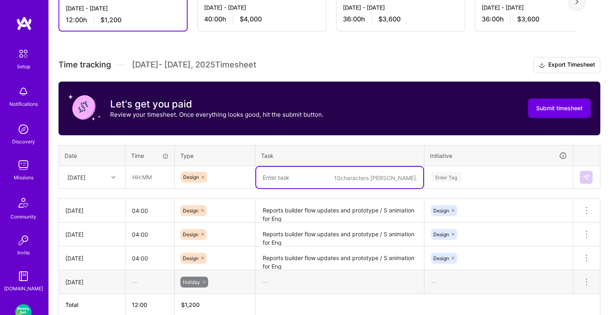
paste textarea "Reports builder flow updates and prototype / S animation for Eng"
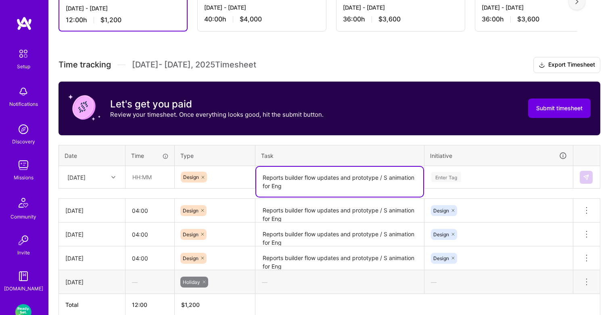
type textarea "Reports builder flow updates and prototype / S animation for Eng"
click at [440, 173] on div "Enter Tag" at bounding box center [446, 177] width 30 height 13
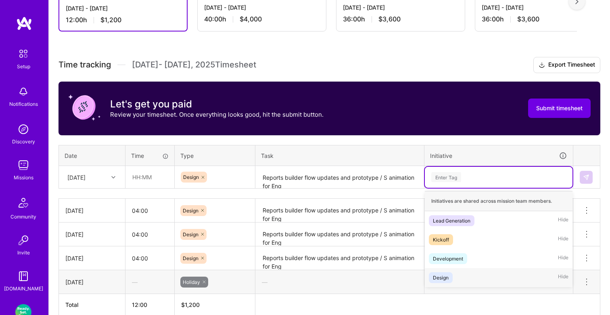
click at [443, 271] on div "Design Hide" at bounding box center [499, 277] width 148 height 19
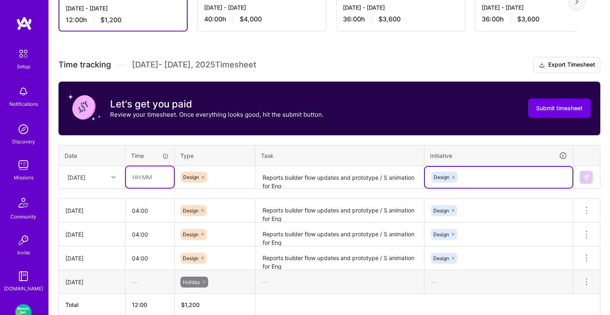
click at [148, 176] on input "text" at bounding box center [150, 176] width 48 height 21
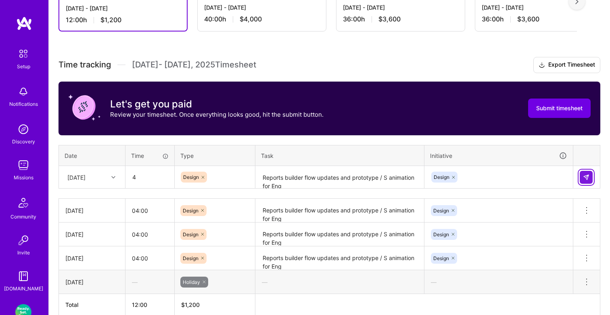
type input "04:00"
click at [589, 175] on img at bounding box center [586, 177] width 6 height 6
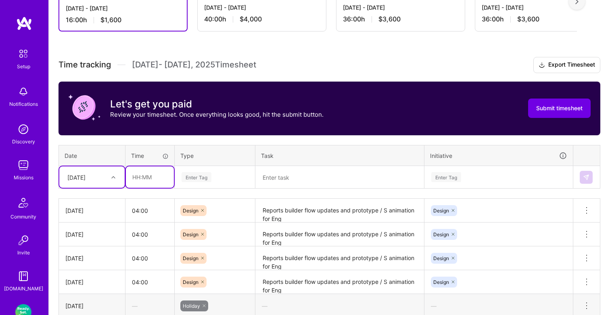
click at [156, 176] on input "text" at bounding box center [150, 176] width 48 height 21
click at [111, 193] on div "Time tracking Sep 1 - Sep 15 , 2025 Timesheet Export Timesheet Let's get you pa…" at bounding box center [329, 198] width 542 height 282
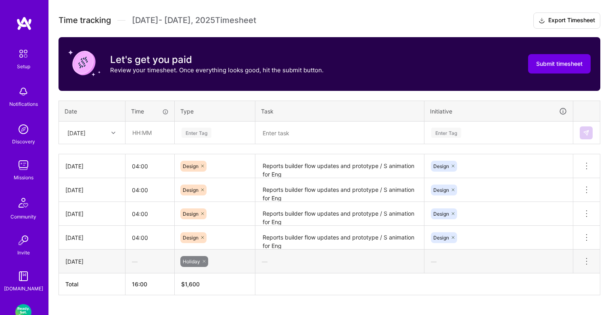
scroll to position [152, 0]
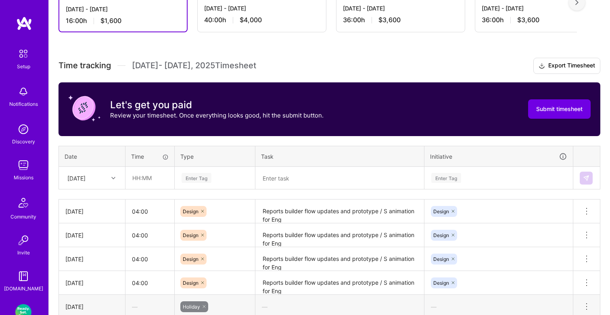
click at [105, 188] on div "Fri, Sep 5" at bounding box center [91, 177] width 65 height 21
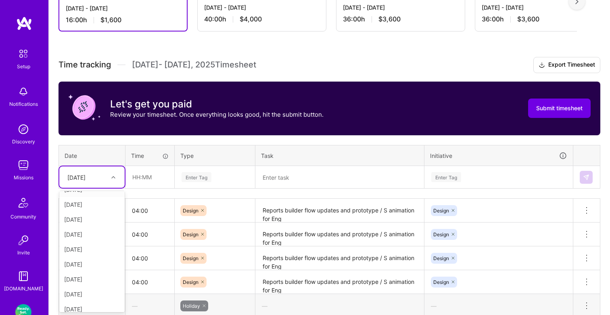
scroll to position [13, 0]
click at [90, 272] on div "Mon, Sep 8" at bounding box center [91, 276] width 65 height 15
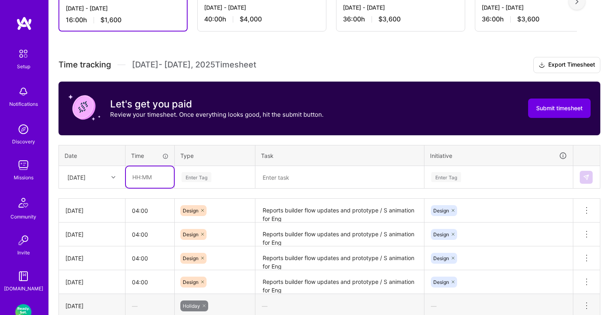
click at [150, 184] on input "text" at bounding box center [150, 176] width 48 height 21
type input "04:00"
click at [202, 180] on div "Enter Tag" at bounding box center [197, 177] width 30 height 13
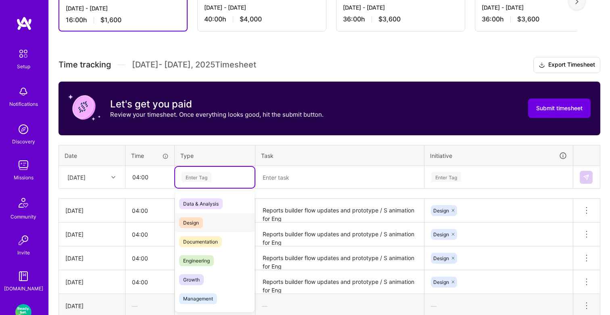
click at [198, 223] on span "Design" at bounding box center [191, 222] width 24 height 11
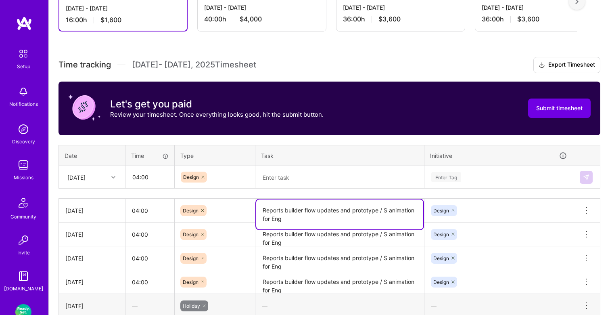
drag, startPoint x: 379, startPoint y: 210, endPoint x: 257, endPoint y: 213, distance: 122.2
click at [257, 213] on textarea "Reports builder flow updates and prototype / S animation for Eng" at bounding box center [339, 214] width 167 height 30
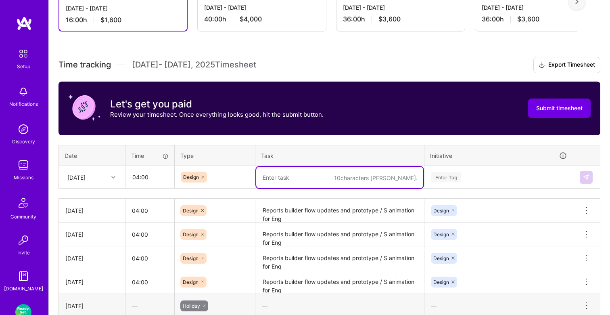
click at [288, 179] on textarea at bounding box center [339, 177] width 167 height 21
paste textarea "Reports builder flow updates and prototype"
click at [312, 176] on textarea "Reports builder flow updates and prototype" at bounding box center [339, 177] width 167 height 21
type textarea "Reports builder updates and prototype prep for demo"
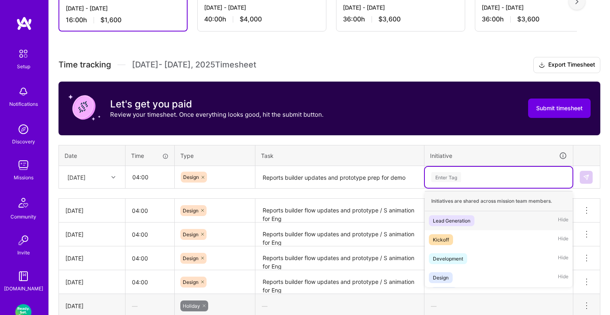
click at [436, 174] on div "Enter Tag" at bounding box center [446, 177] width 30 height 13
click at [439, 276] on div "Design" at bounding box center [441, 277] width 16 height 8
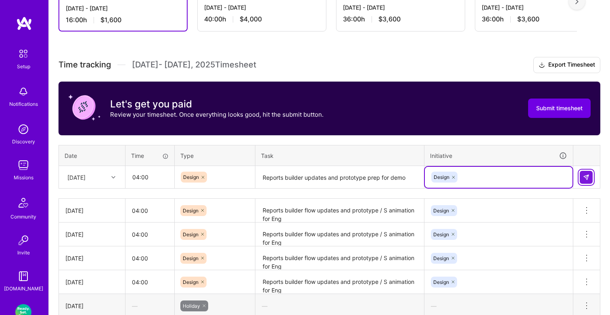
click at [586, 175] on img at bounding box center [586, 177] width 6 height 6
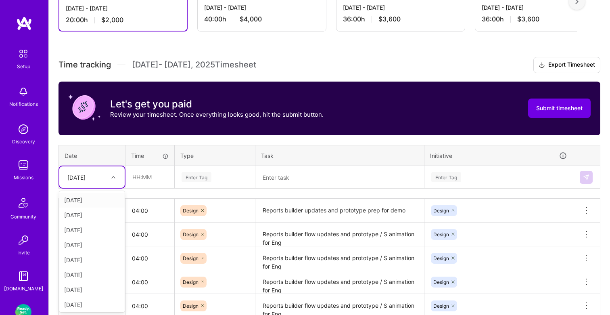
click at [86, 179] on div "Mon, Sep 8" at bounding box center [76, 177] width 18 height 8
click at [86, 284] on div "Tue, Sep 9" at bounding box center [91, 286] width 65 height 15
click at [145, 188] on td at bounding box center [149, 177] width 49 height 23
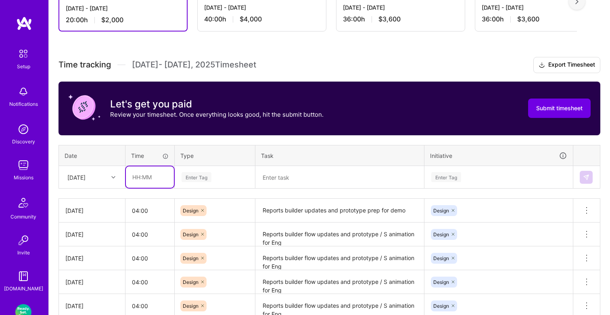
click at [155, 176] on input "text" at bounding box center [150, 176] width 48 height 21
type input "04:00"
click at [198, 179] on div "Enter Tag" at bounding box center [197, 177] width 30 height 13
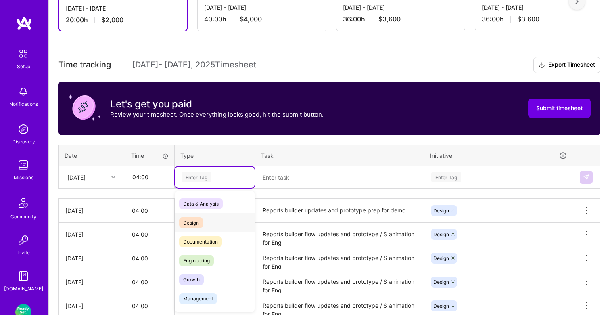
click at [201, 222] on span "Design" at bounding box center [191, 222] width 24 height 11
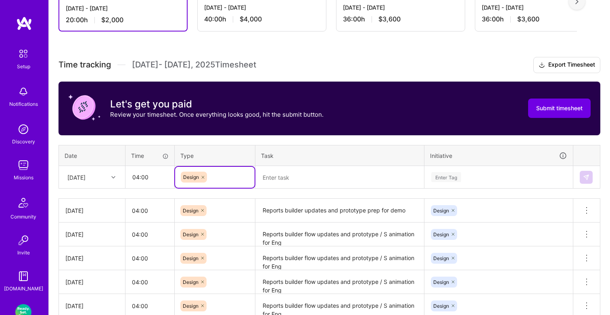
click at [274, 175] on textarea at bounding box center [339, 177] width 167 height 21
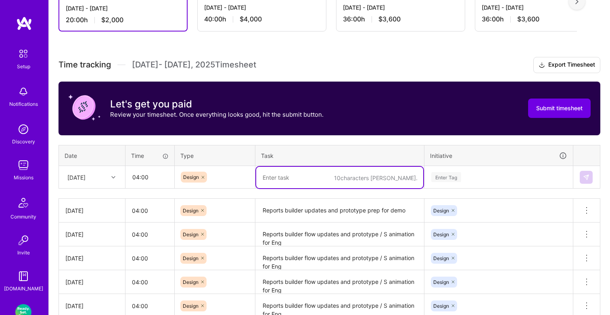
paste textarea "Reports builder updates and prototype prep for demo"
type textarea "Reports builder updates and prototype prep for demo"
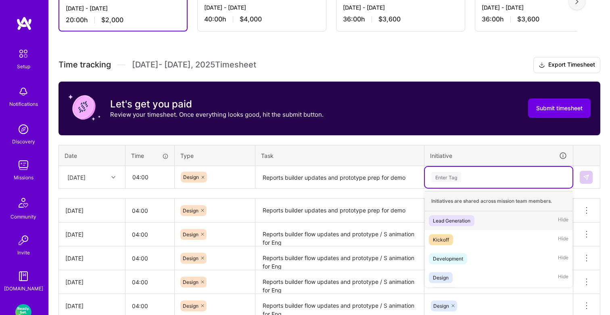
click at [450, 173] on div "Enter Tag" at bounding box center [446, 177] width 30 height 13
click at [443, 272] on span "Design" at bounding box center [441, 277] width 24 height 11
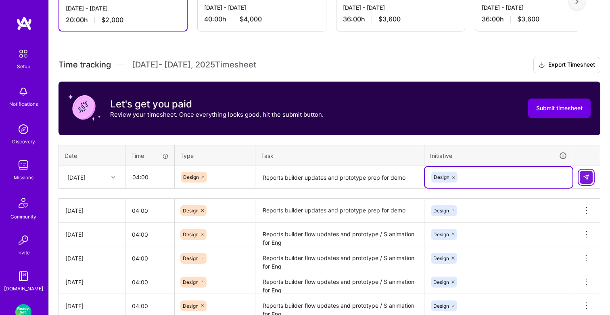
click at [584, 178] on img at bounding box center [586, 177] width 6 height 6
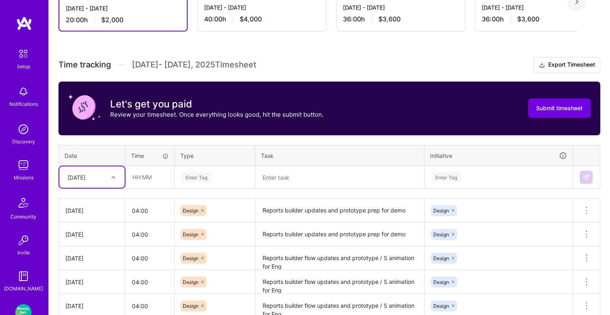
click at [104, 173] on div "Tue, Sep 9" at bounding box center [85, 176] width 45 height 13
click at [96, 272] on div "Wed, Sep 10" at bounding box center [91, 278] width 65 height 15
click at [144, 182] on input "text" at bounding box center [150, 176] width 48 height 21
type input "04:00"
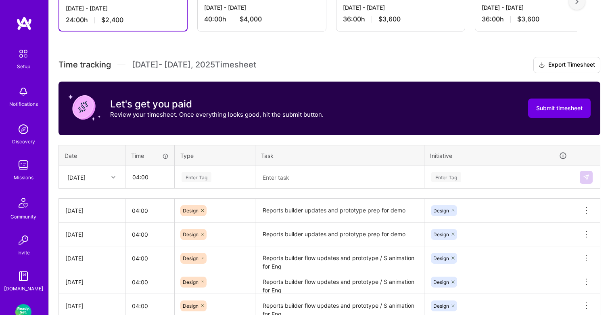
click at [207, 178] on div "Enter Tag" at bounding box center [197, 177] width 30 height 13
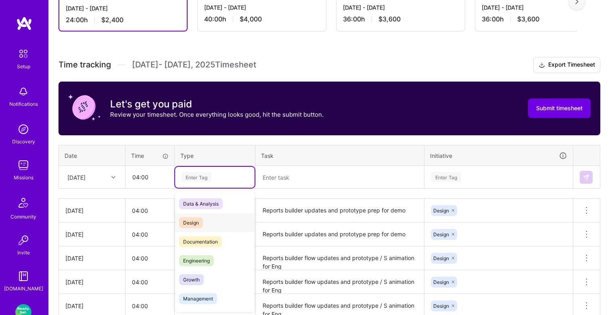
click at [196, 218] on span "Design" at bounding box center [191, 222] width 24 height 11
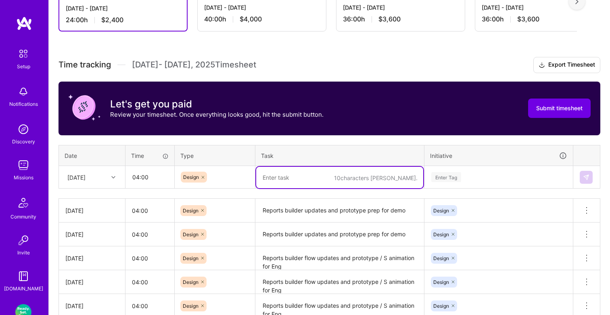
click at [280, 178] on textarea at bounding box center [339, 177] width 167 height 21
paste textarea "Reports builder updates and prototype prep for demo"
type textarea "Reports builder updates and prototype prep for demo"
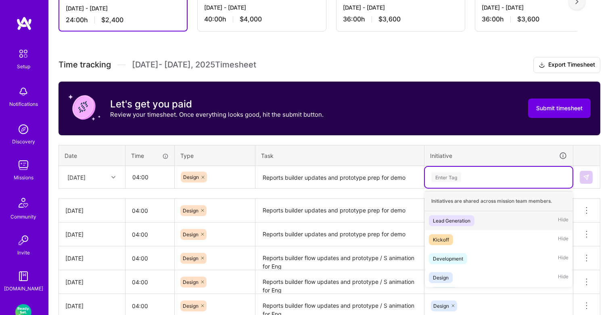
click at [447, 179] on div "Enter Tag" at bounding box center [446, 177] width 30 height 13
click at [444, 275] on div "Design" at bounding box center [441, 277] width 16 height 8
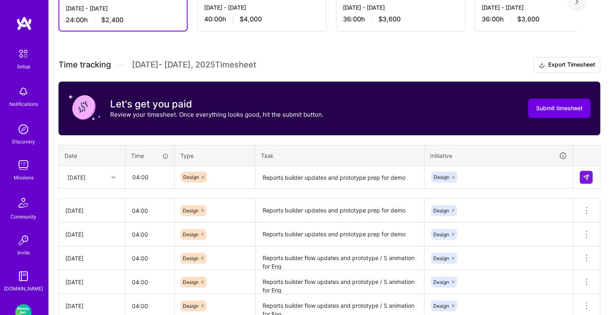
click at [593, 177] on div at bounding box center [587, 177] width 14 height 13
click at [588, 177] on img at bounding box center [586, 177] width 6 height 6
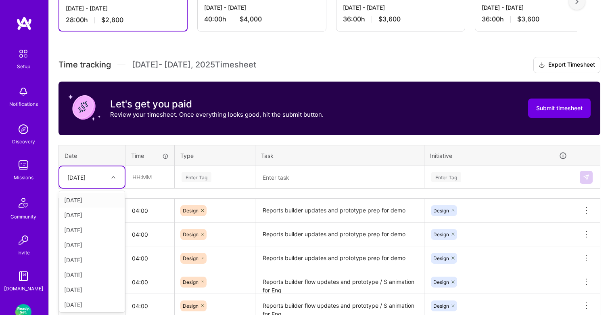
click at [115, 178] on icon at bounding box center [113, 177] width 4 height 4
click at [82, 292] on div "Thu, Sep 11" at bounding box center [91, 296] width 65 height 15
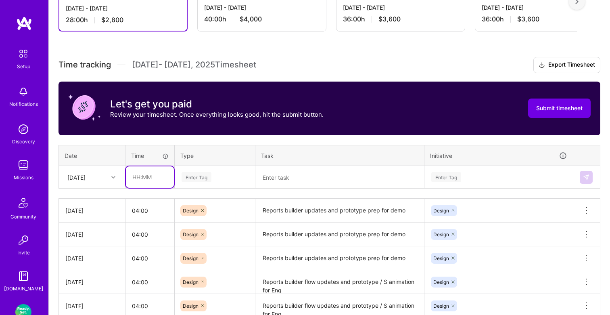
click at [148, 176] on input "text" at bounding box center [150, 176] width 48 height 21
type input "04:00"
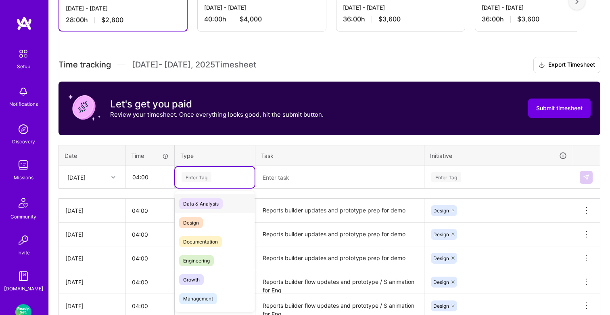
click at [194, 182] on div "Enter Tag" at bounding box center [214, 177] width 79 height 21
click at [196, 219] on span "Design" at bounding box center [191, 222] width 24 height 11
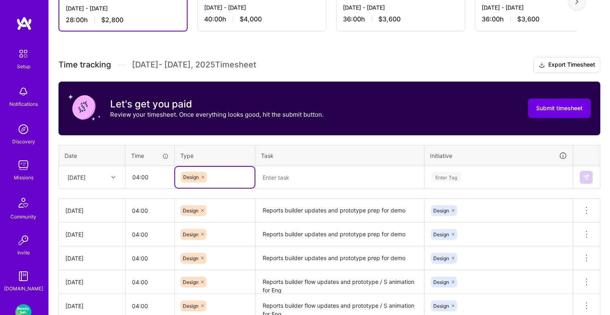
click at [285, 183] on textarea at bounding box center [339, 177] width 167 height 21
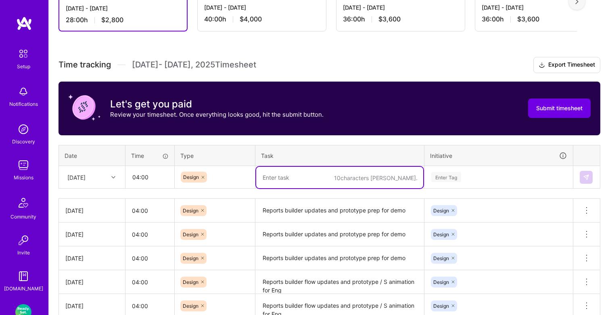
paste textarea "Reports builder updates and prototype prep for demo"
type textarea "Reports builder updates and prototype prep for demo"
click at [448, 178] on div "Enter Tag" at bounding box center [446, 177] width 30 height 13
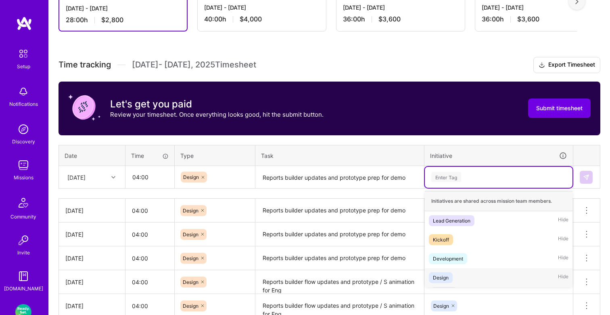
click at [449, 280] on span "Design" at bounding box center [441, 277] width 24 height 11
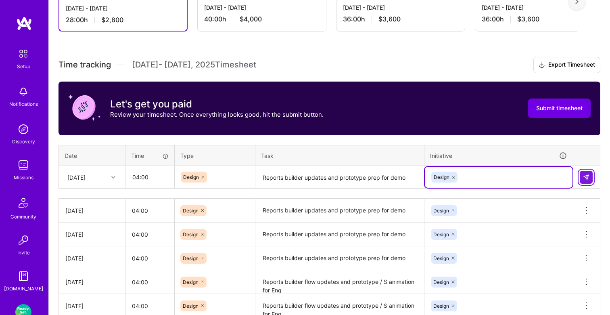
click at [590, 181] on button at bounding box center [586, 177] width 13 height 13
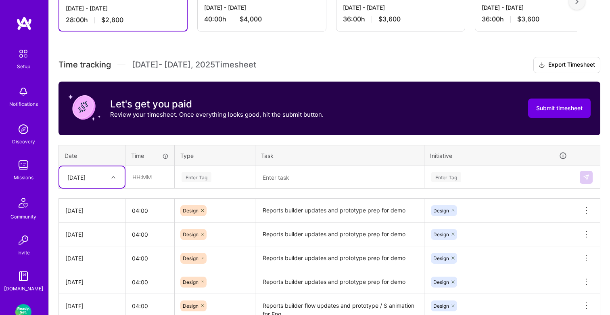
click at [111, 177] on icon at bounding box center [113, 177] width 4 height 4
click at [81, 257] on div "Fri, Sep 12" at bounding box center [91, 260] width 65 height 15
click at [149, 173] on input "text" at bounding box center [150, 176] width 48 height 21
type input "04:00"
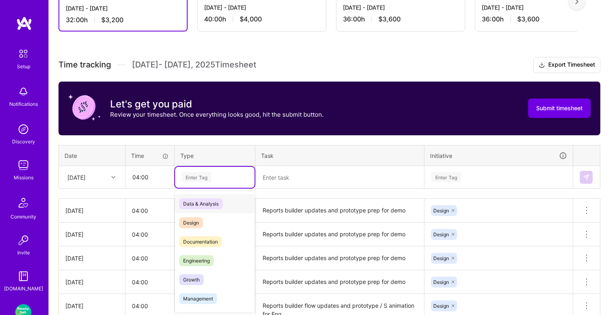
click at [195, 180] on div "Enter Tag" at bounding box center [197, 177] width 30 height 13
click at [197, 218] on span "Design" at bounding box center [191, 222] width 24 height 11
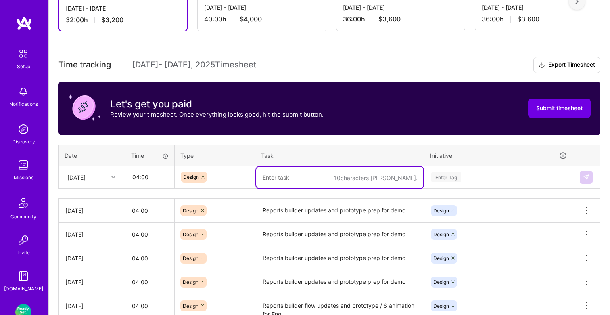
click at [281, 182] on textarea at bounding box center [339, 177] width 167 height 21
paste textarea "Reports builder updates and prototype prep for demo"
type textarea "Reports builder updates and prototype prep for demo"
click at [444, 173] on div "Enter Tag" at bounding box center [446, 177] width 30 height 13
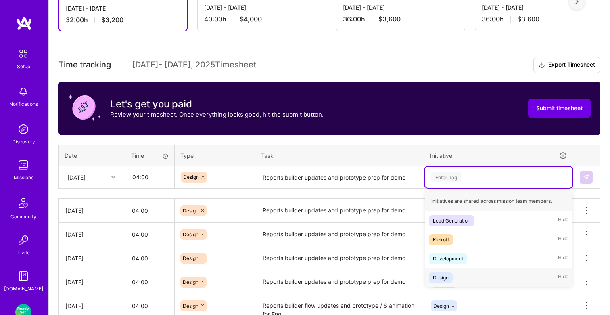
click at [449, 271] on div "Design Hide" at bounding box center [499, 277] width 148 height 19
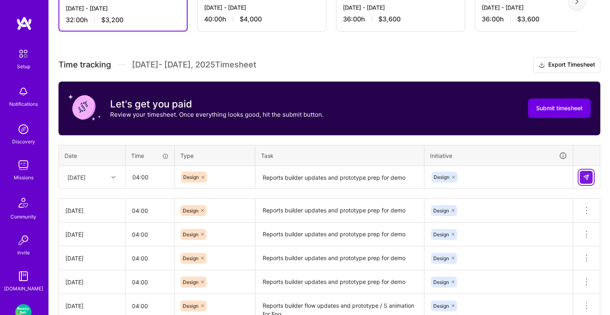
click at [590, 172] on button at bounding box center [586, 177] width 13 height 13
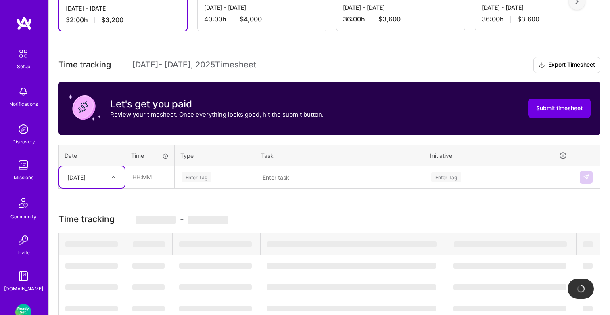
click at [107, 178] on div "Fri, Sep 12" at bounding box center [85, 176] width 45 height 13
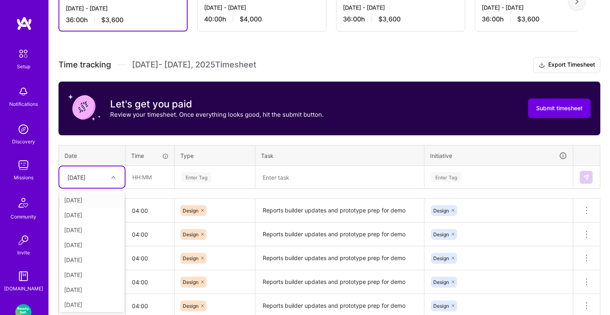
click at [89, 198] on div "Mon, Sep 1" at bounding box center [91, 199] width 65 height 15
click at [108, 183] on div "Mon, Sep 1" at bounding box center [91, 176] width 65 height 21
click at [94, 298] on div "Mon, Sep 15" at bounding box center [91, 302] width 65 height 15
click at [152, 179] on input "text" at bounding box center [150, 176] width 48 height 21
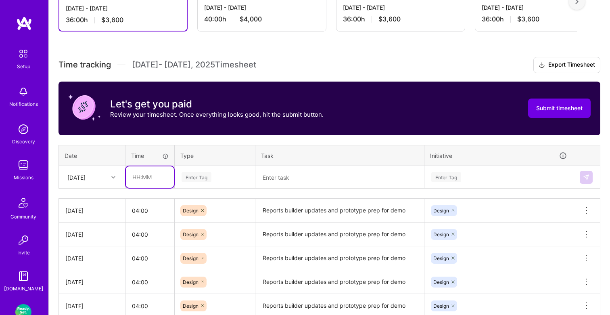
type input "04:00"
click at [197, 177] on div "Enter Tag" at bounding box center [197, 177] width 30 height 13
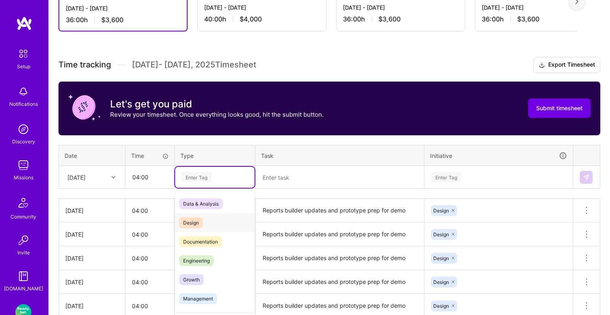
click at [199, 223] on span "Design" at bounding box center [191, 222] width 24 height 11
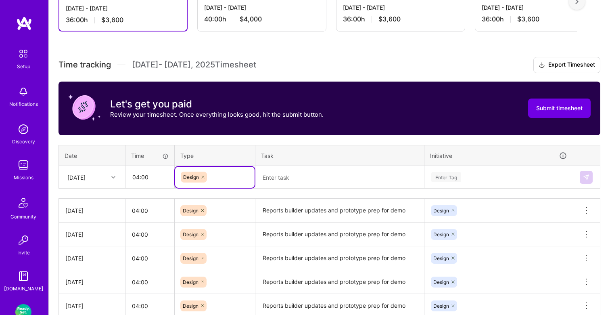
click at [265, 181] on textarea at bounding box center [339, 177] width 167 height 21
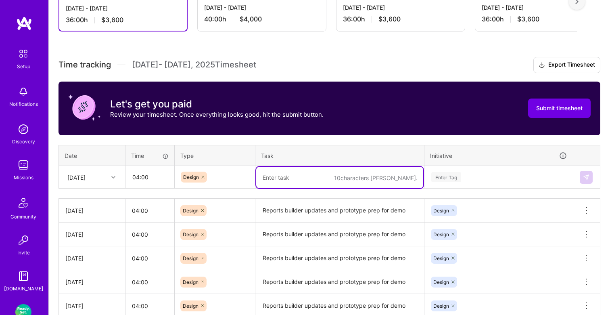
paste textarea "Reports builder updates and prototype prep for demo"
type textarea "Reports builder updates and prototype prep for demo"
click at [438, 177] on div "Enter Tag" at bounding box center [446, 177] width 30 height 13
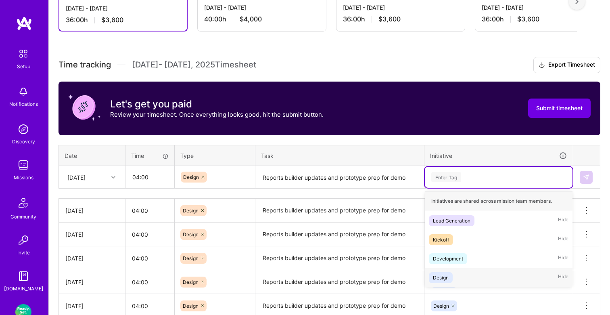
click at [439, 276] on div "Design" at bounding box center [441, 277] width 16 height 8
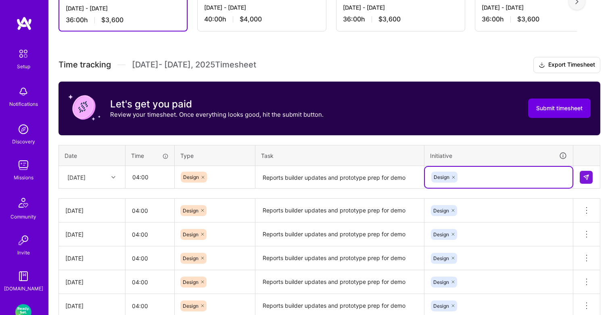
click at [509, 142] on div "Time tracking Sep 1 - Sep 15 , 2025 Timesheet Export Timesheet Let's get you pa…" at bounding box center [329, 257] width 542 height 401
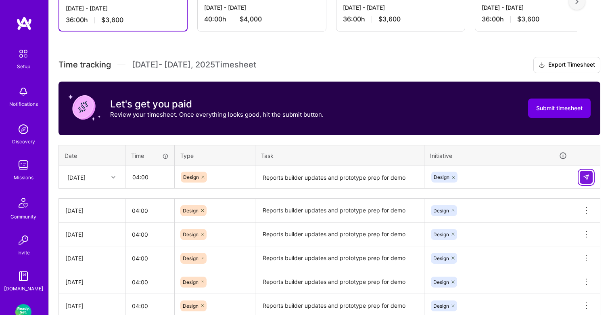
click at [591, 179] on button at bounding box center [586, 177] width 13 height 13
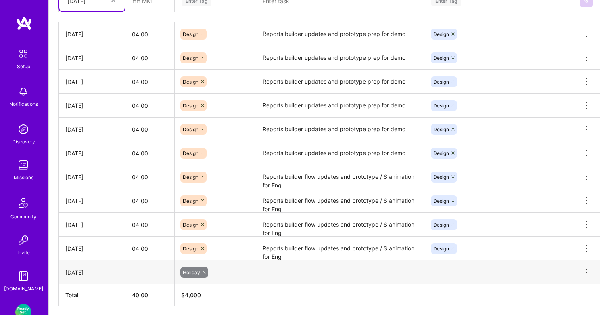
scroll to position [342, 0]
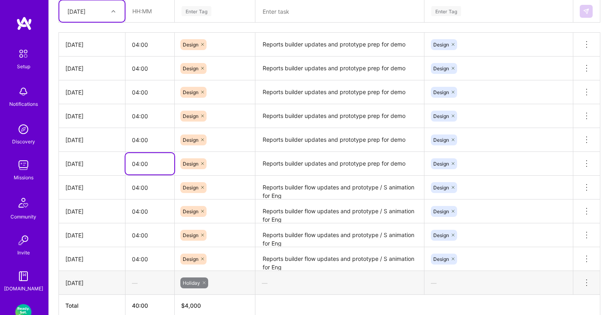
click at [156, 164] on input "04:00" at bounding box center [149, 163] width 49 height 21
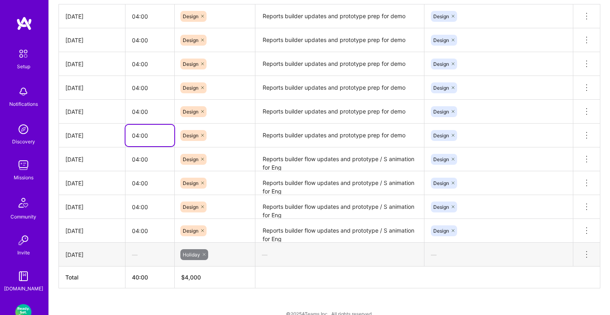
scroll to position [383, 0]
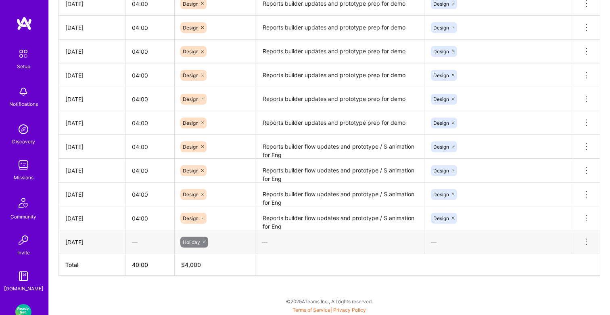
click at [304, 271] on th at bounding box center [427, 265] width 345 height 22
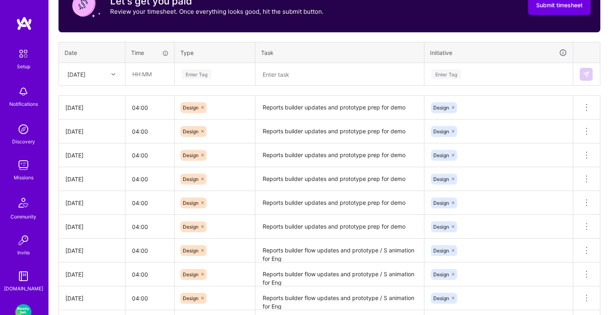
scroll to position [374, 0]
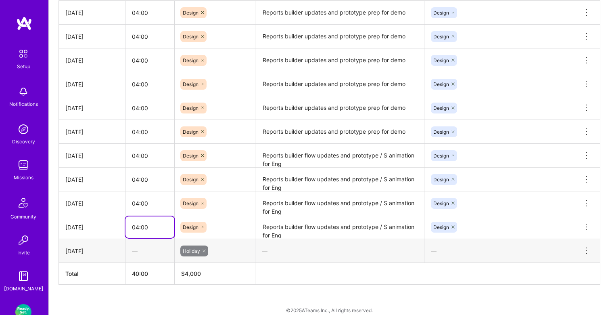
click at [145, 224] on input "04:00" at bounding box center [149, 226] width 49 height 21
click at [144, 226] on input "04:00" at bounding box center [149, 226] width 49 height 21
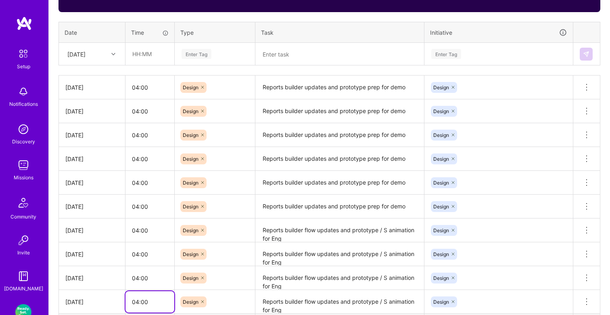
scroll to position [267, 0]
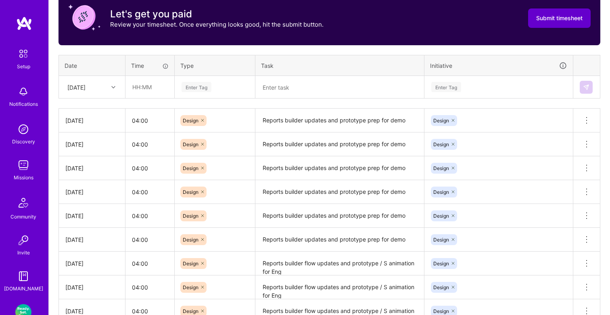
click at [545, 27] on button "Submit timesheet" at bounding box center [559, 17] width 63 height 19
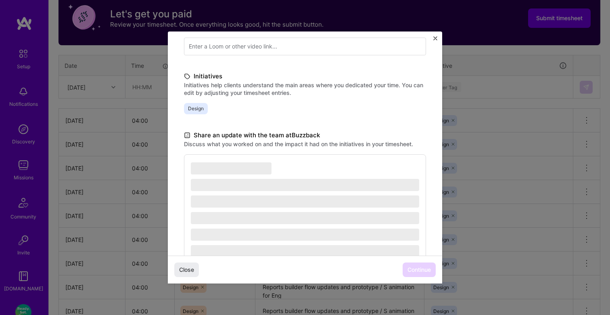
scroll to position [177, 0]
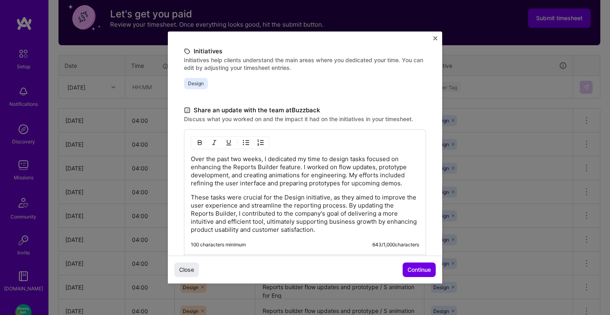
click at [305, 194] on p "These tasks were crucial for the Design initiative, as they aimed to improve th…" at bounding box center [305, 213] width 228 height 40
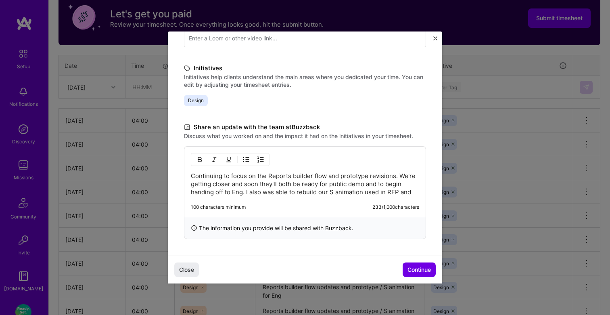
scroll to position [169, 0]
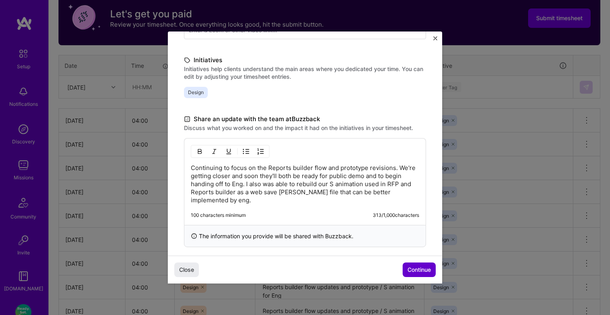
click at [415, 267] on span "Continue" at bounding box center [418, 269] width 23 height 8
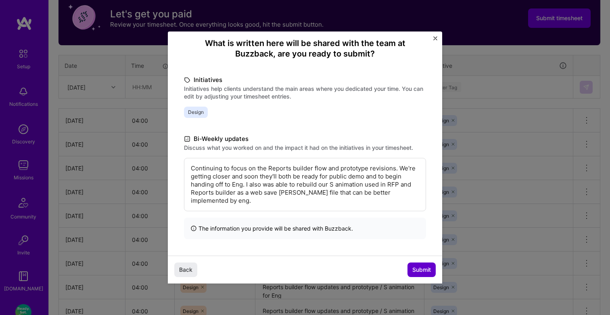
scroll to position [60, 0]
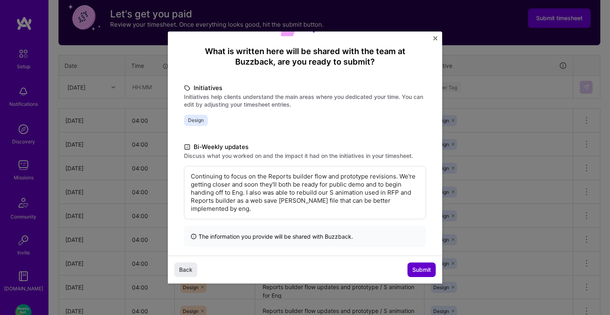
click at [421, 271] on span "Submit" at bounding box center [421, 269] width 19 height 8
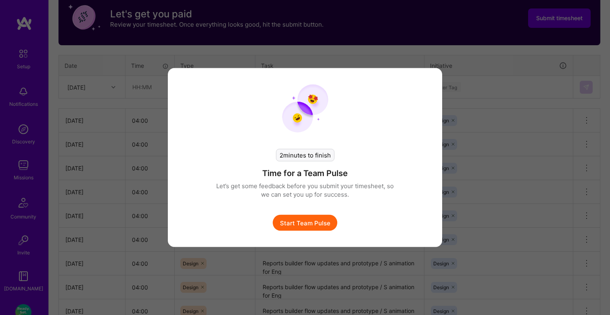
click at [323, 225] on button "Start Team Pulse" at bounding box center [305, 223] width 65 height 16
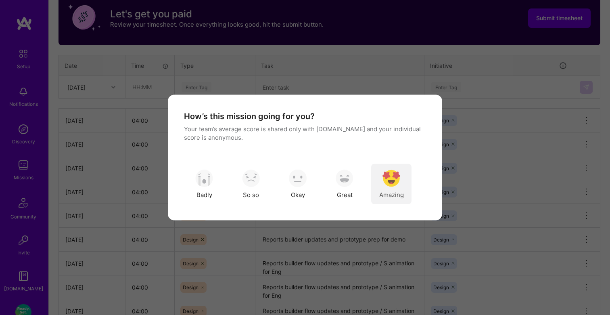
click at [391, 166] on div "Amazing" at bounding box center [391, 184] width 40 height 40
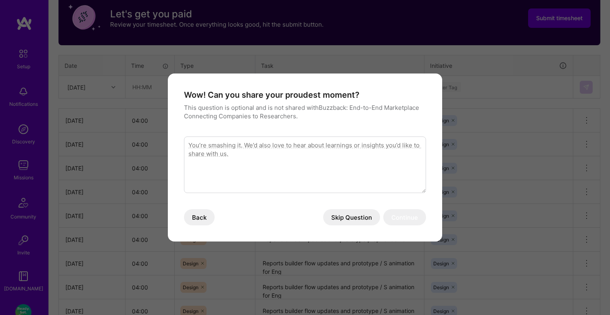
click at [355, 222] on button "Skip Question" at bounding box center [351, 217] width 57 height 16
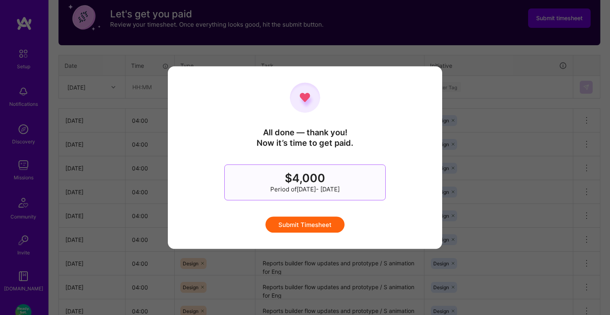
click at [310, 221] on button "Submit Timesheet" at bounding box center [304, 224] width 79 height 16
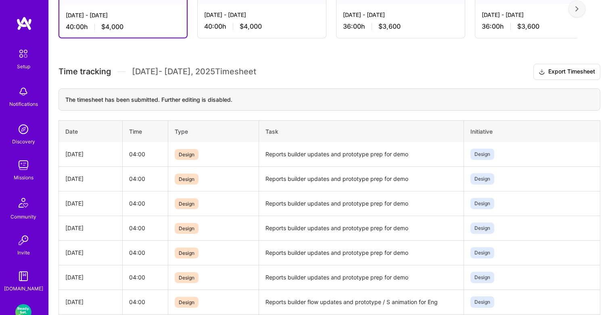
scroll to position [0, 0]
